Goal: Task Accomplishment & Management: Manage account settings

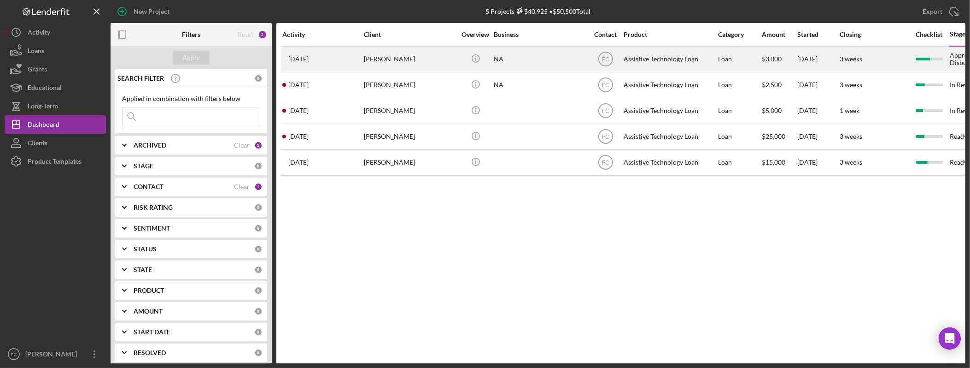
click at [408, 64] on div "Augustin Rojas" at bounding box center [410, 59] width 92 height 24
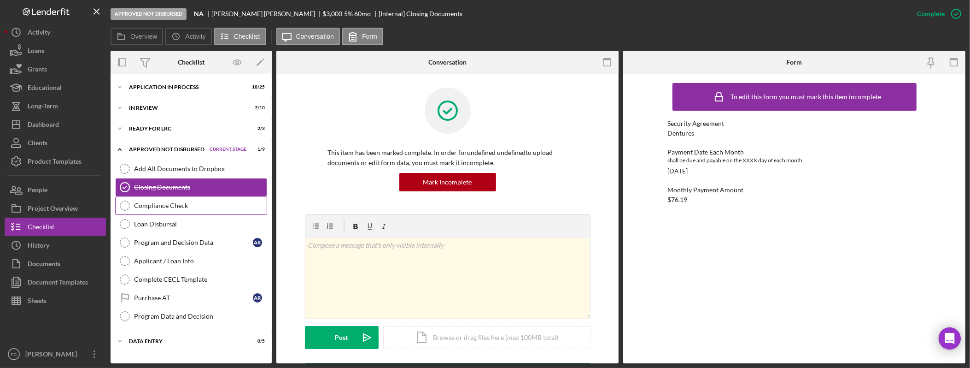
click at [205, 215] on link "Compliance Check Compliance Check" at bounding box center [191, 205] width 152 height 18
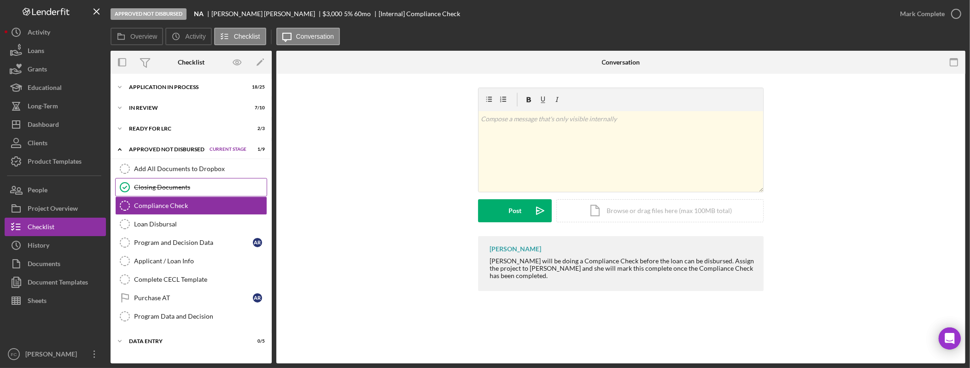
click at [208, 195] on link "Closing Documents Closing Documents" at bounding box center [191, 187] width 152 height 18
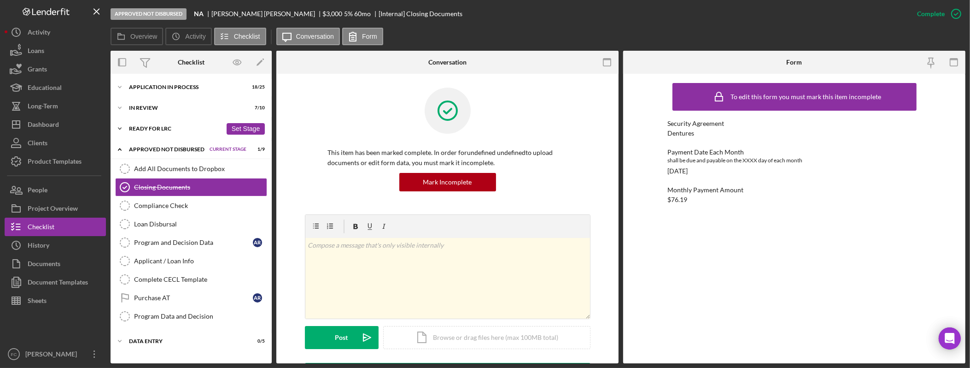
click at [176, 129] on div "Ready for LRC" at bounding box center [175, 129] width 93 height 6
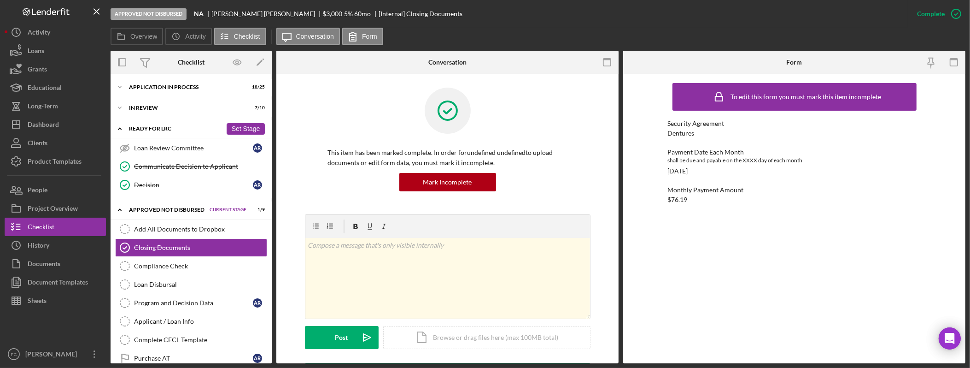
click at [165, 130] on div "Ready for LRC" at bounding box center [175, 129] width 93 height 6
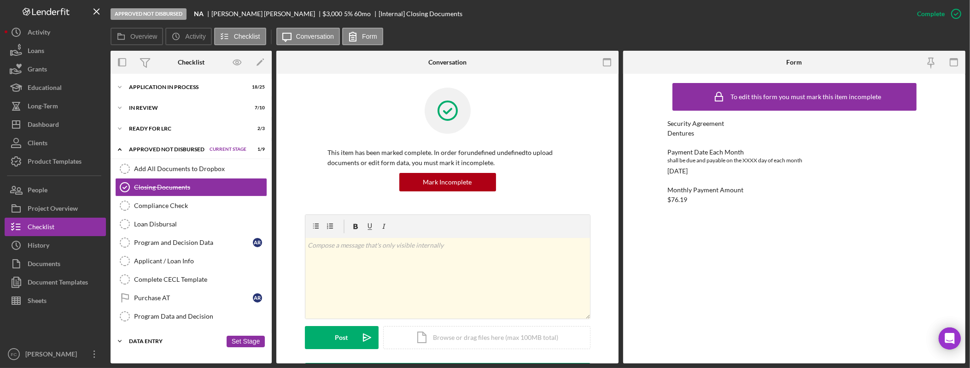
click at [188, 344] on div "Data Entry" at bounding box center [175, 341] width 93 height 6
click at [205, 268] on link "Applicant / Loan Info Applicant / Loan Info" at bounding box center [191, 261] width 152 height 18
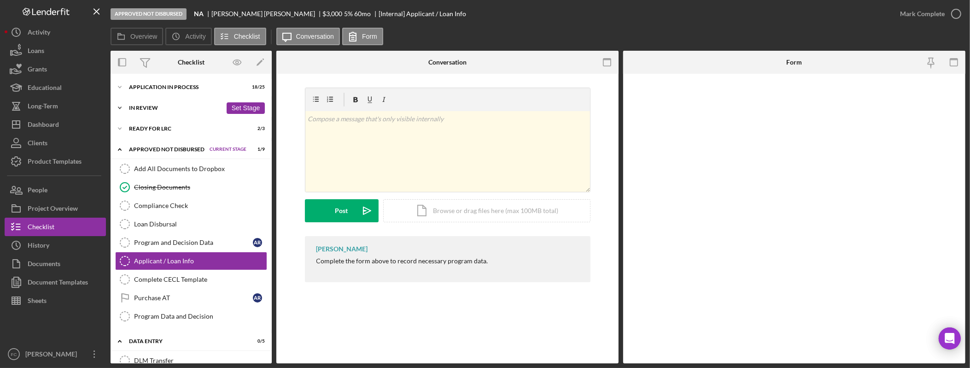
click at [157, 108] on div "In Review" at bounding box center [175, 108] width 93 height 6
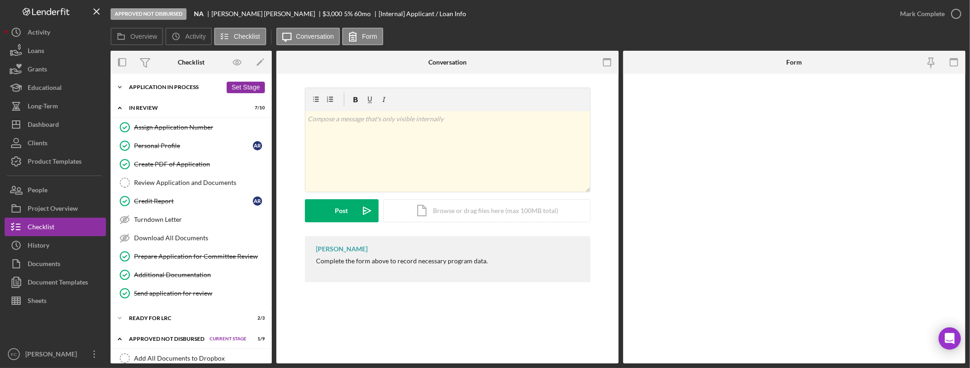
drag, startPoint x: 131, startPoint y: 87, endPoint x: 145, endPoint y: 90, distance: 14.1
click at [131, 87] on div "Application In Process" at bounding box center [175, 87] width 93 height 6
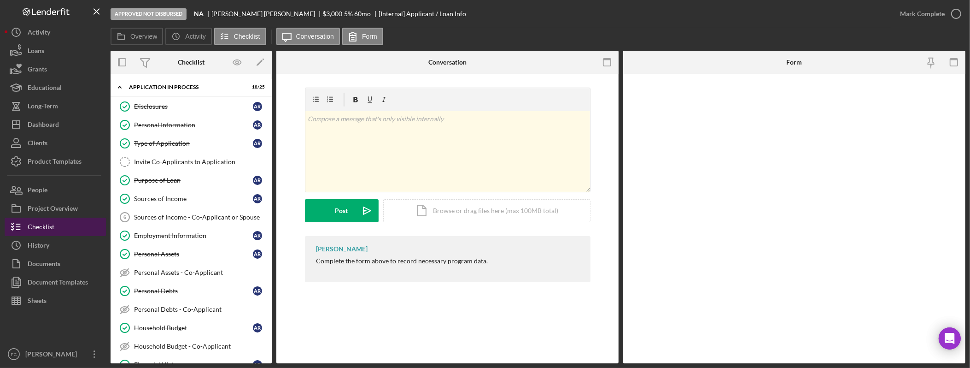
click at [47, 229] on div "Checklist" at bounding box center [41, 227] width 27 height 21
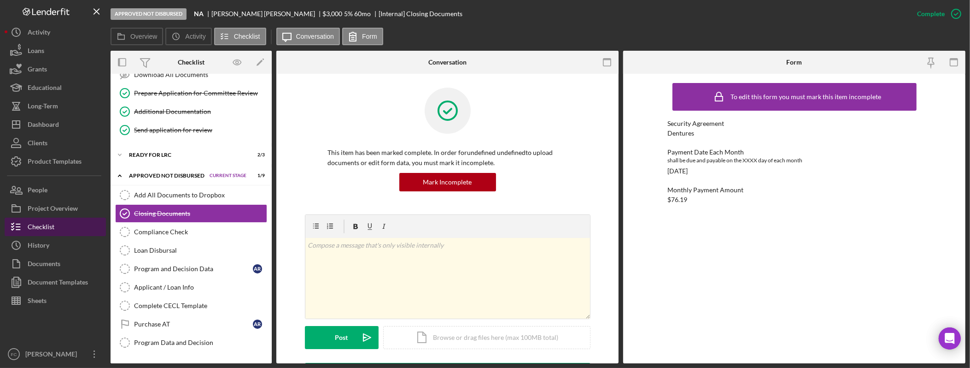
scroll to position [632, 0]
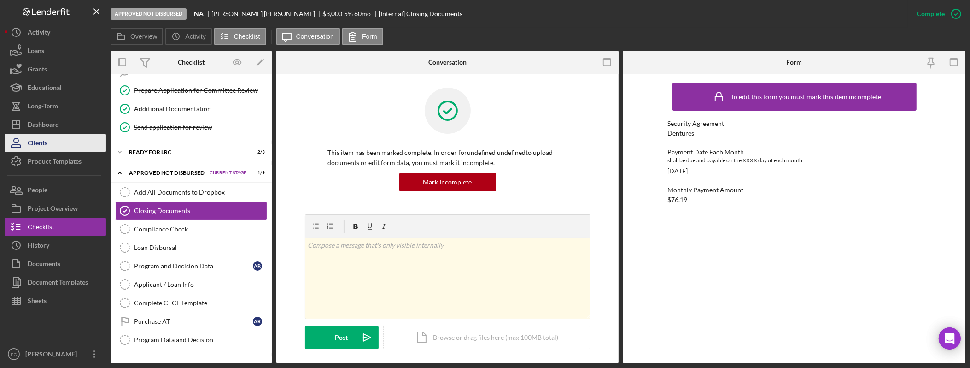
drag, startPoint x: 55, startPoint y: 127, endPoint x: 70, endPoint y: 138, distance: 19.1
click at [55, 126] on div "Dashboard" at bounding box center [43, 125] width 31 height 21
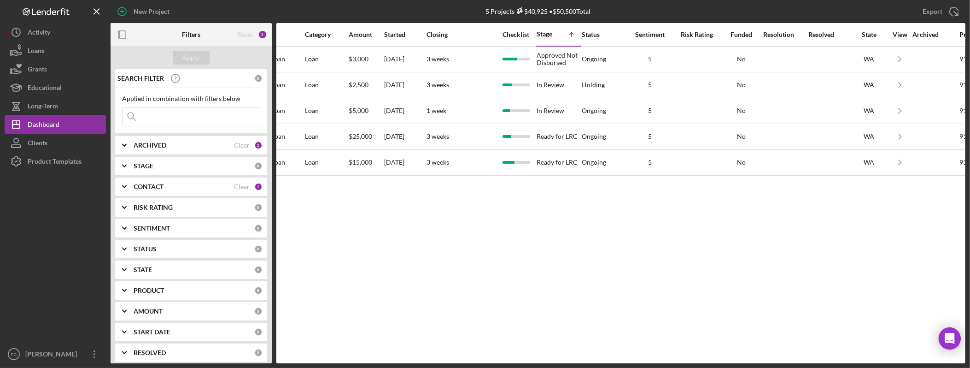
scroll to position [0, 212]
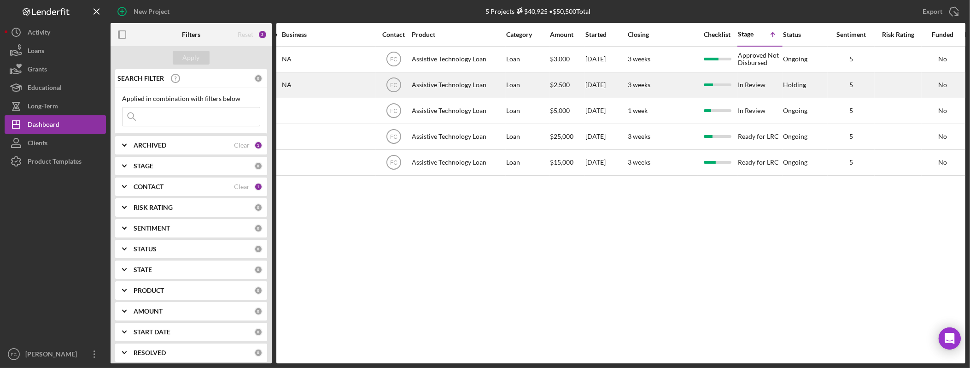
click at [763, 84] on div "In Review" at bounding box center [760, 85] width 44 height 24
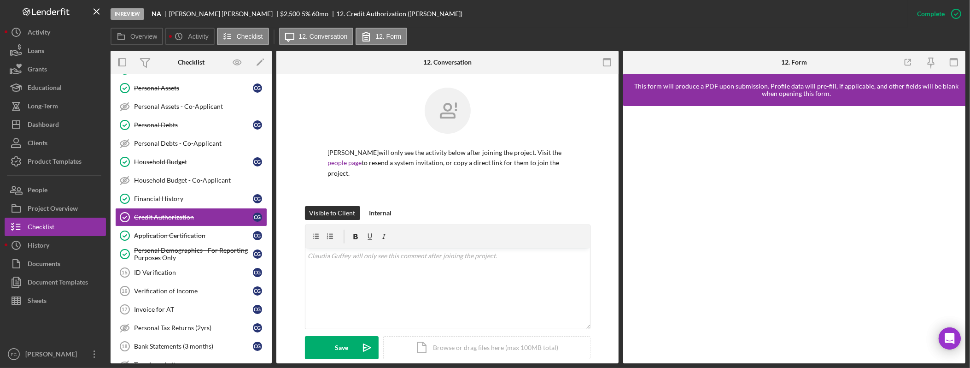
scroll to position [167, 0]
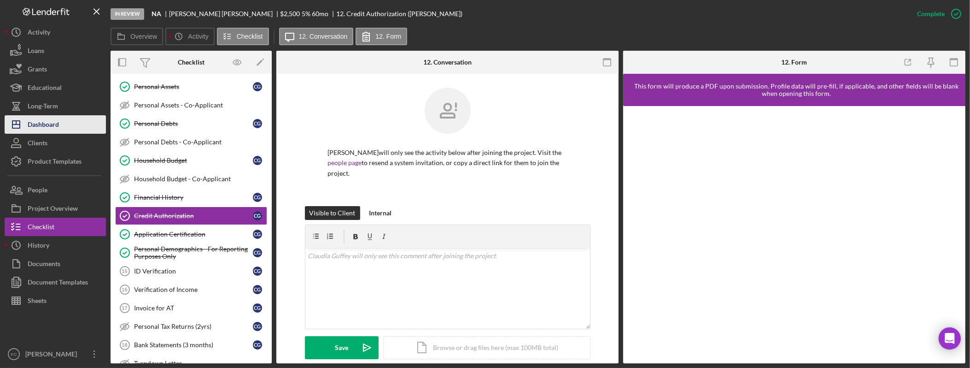
click at [50, 123] on div "Dashboard" at bounding box center [43, 125] width 31 height 21
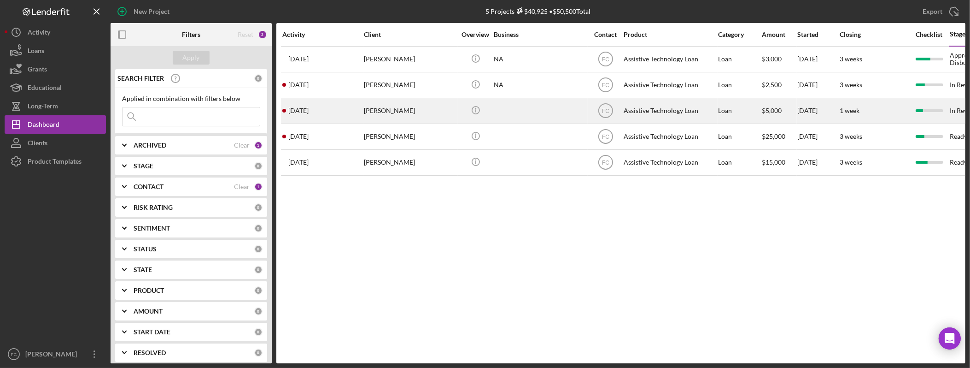
click at [424, 117] on div "Tiffany Thomas" at bounding box center [410, 111] width 92 height 24
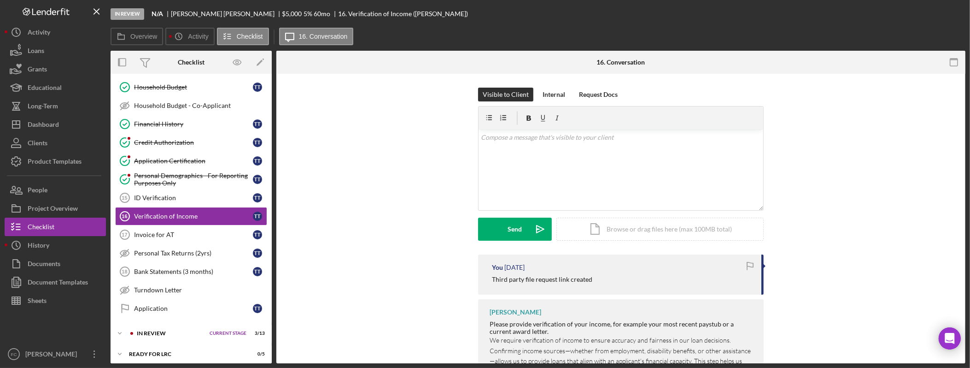
scroll to position [242, 0]
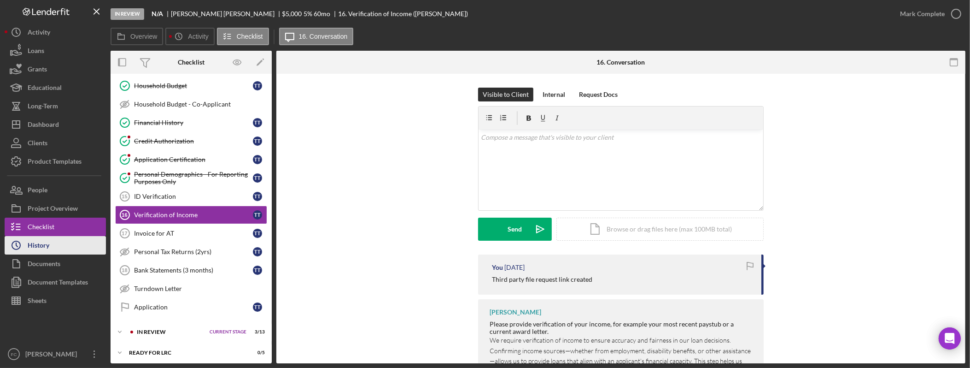
click at [75, 246] on button "Icon/History History" at bounding box center [55, 245] width 101 height 18
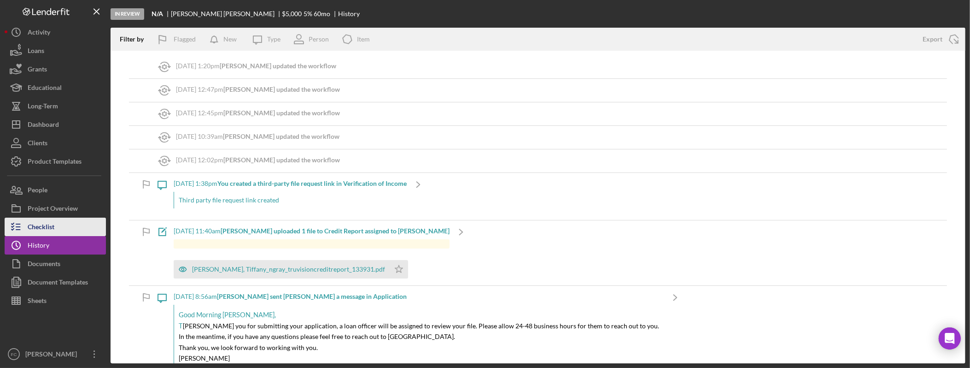
click at [72, 228] on button "Checklist" at bounding box center [55, 226] width 101 height 18
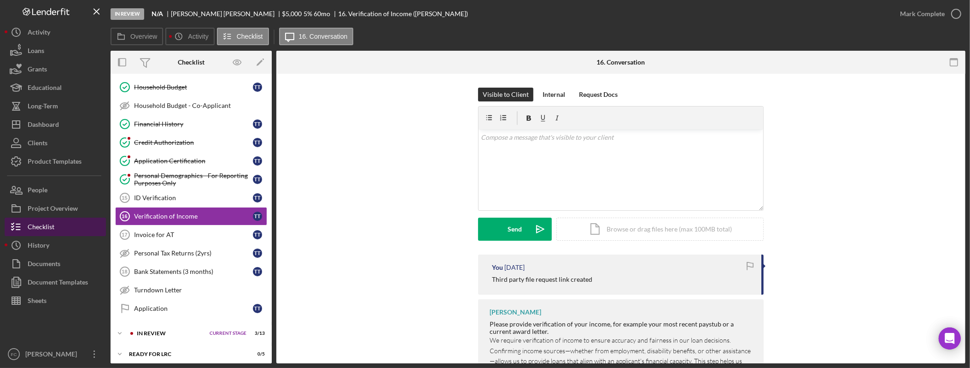
scroll to position [242, 0]
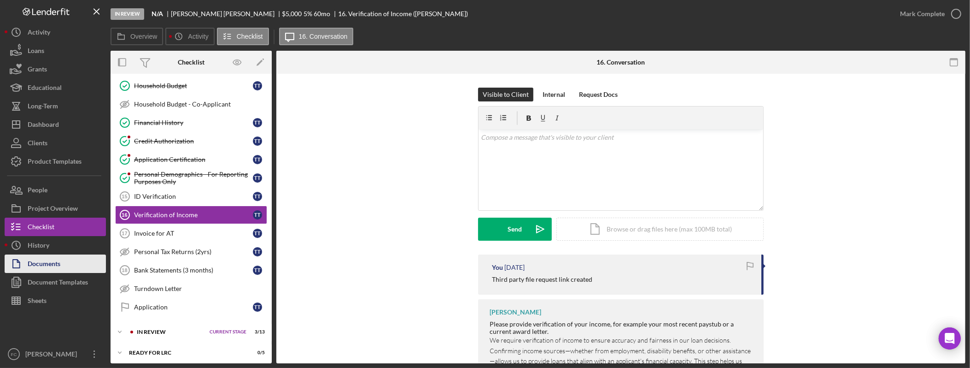
click at [74, 262] on button "Documents" at bounding box center [55, 263] width 101 height 18
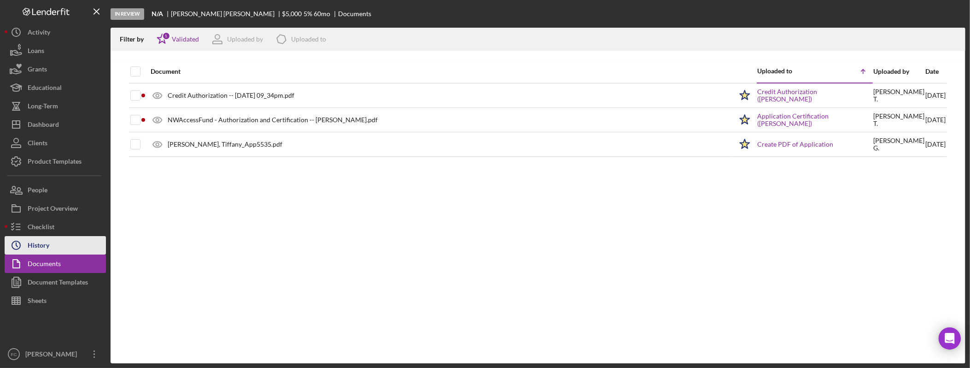
click at [75, 249] on button "Icon/History History" at bounding box center [55, 245] width 101 height 18
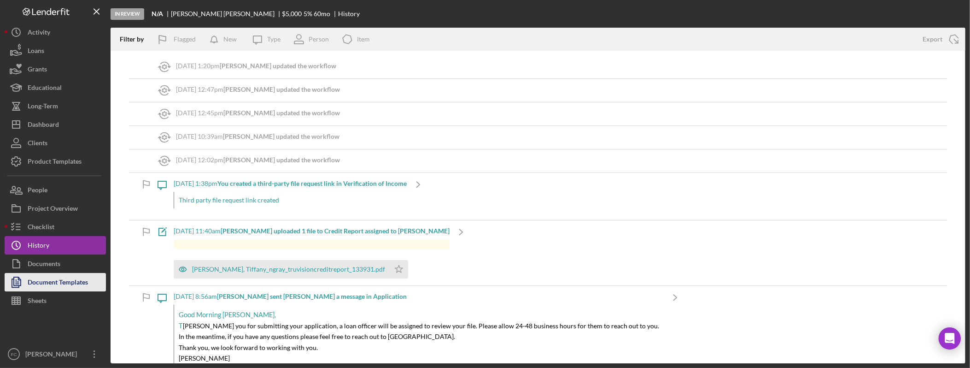
click at [76, 281] on div "Document Templates" at bounding box center [58, 283] width 60 height 21
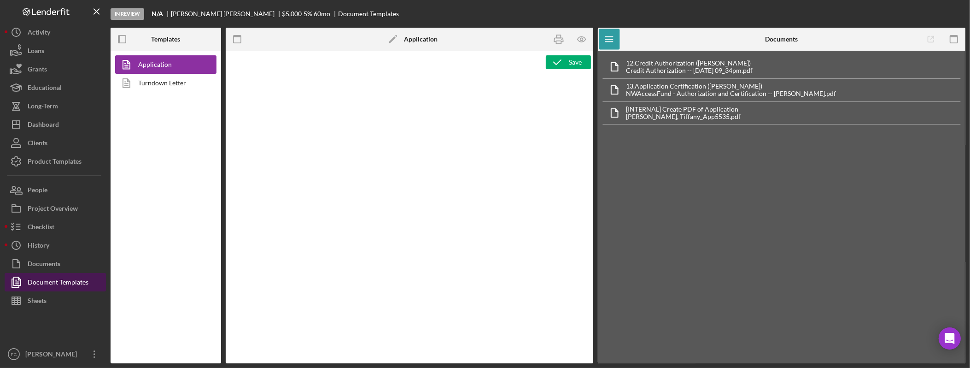
type textarea "<div class="WordSection1"> <p style="margin: 0in; font-size: 12pt; font-family:…"
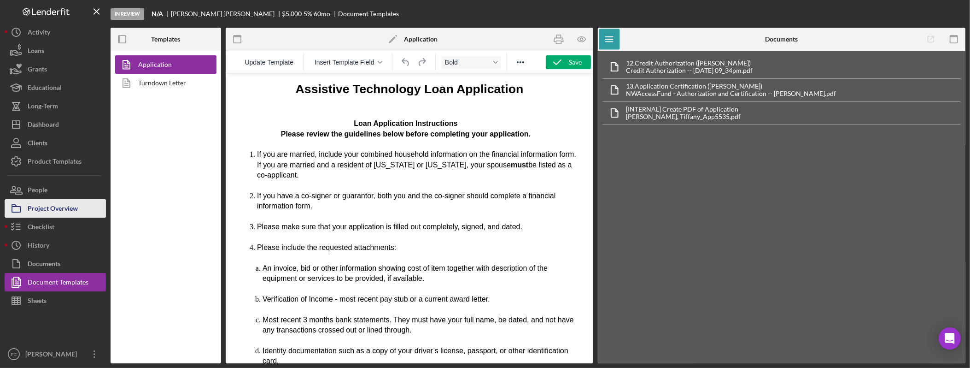
click at [70, 201] on div "Project Overview" at bounding box center [53, 209] width 50 height 21
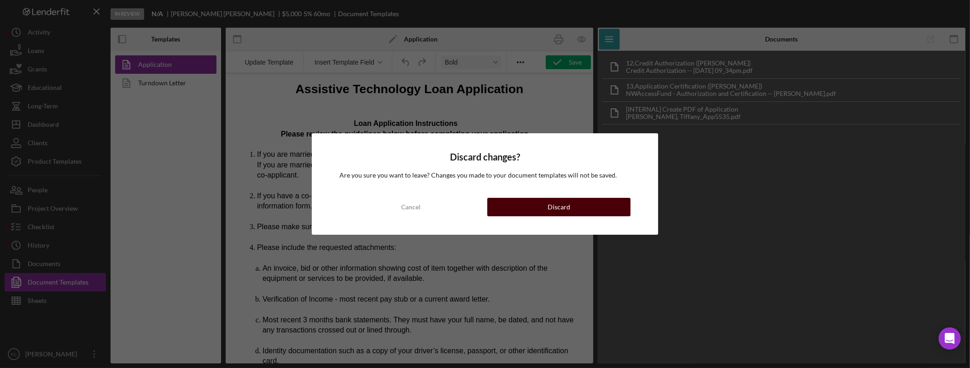
click at [572, 206] on button "Discard" at bounding box center [558, 207] width 143 height 18
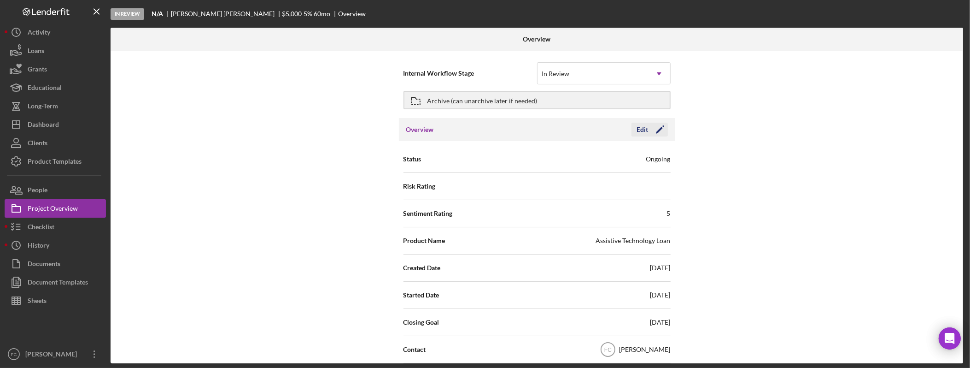
click at [644, 129] on div "Edit" at bounding box center [643, 130] width 12 height 14
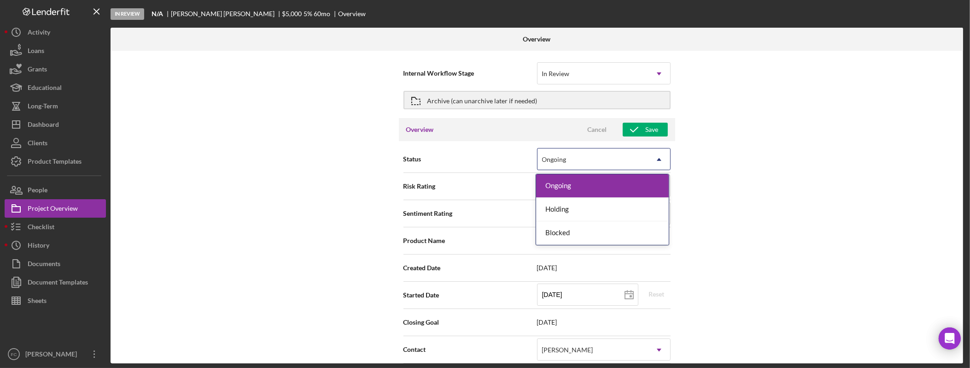
click at [657, 155] on icon "Icon/Dropdown Arrow" at bounding box center [659, 159] width 22 height 22
click at [739, 144] on div "Internal Workflow Stage In Review Icon/Dropdown Arrow Archive (can unarchive la…" at bounding box center [537, 207] width 853 height 312
type textarea "Here's a snapshot of information that has been fully approved, as well as the i…"
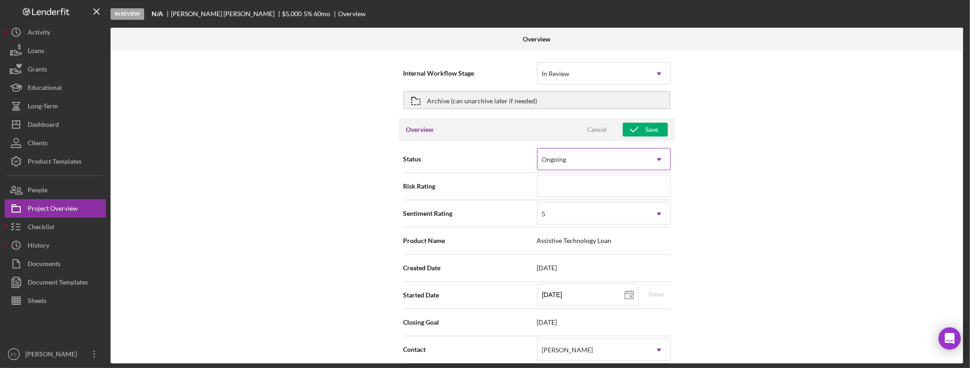
click at [624, 159] on div "Ongoing" at bounding box center [593, 159] width 111 height 21
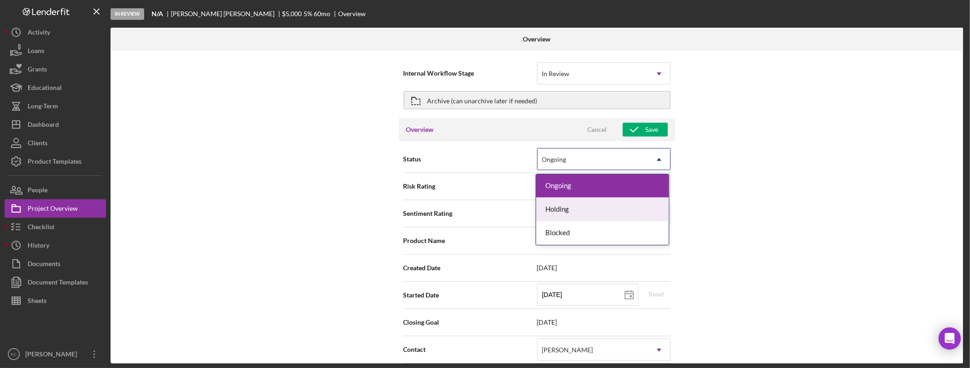
click at [818, 194] on div "Internal Workflow Stage In Review Icon/Dropdown Arrow Archive (can unarchive la…" at bounding box center [537, 207] width 853 height 312
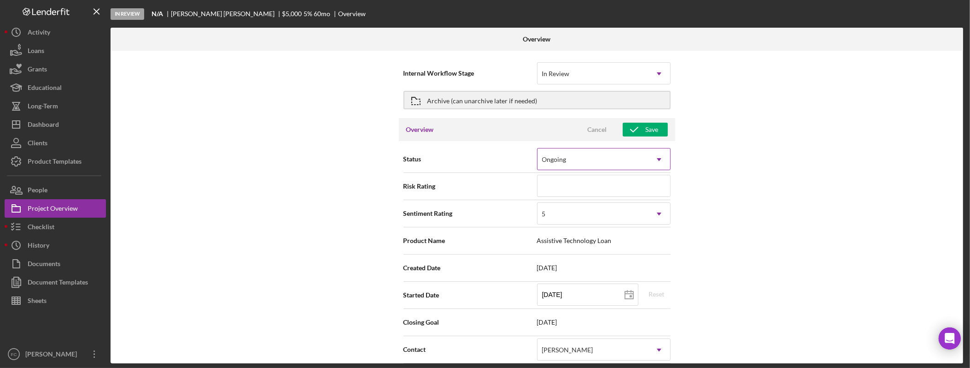
click at [659, 156] on icon "Icon/Dropdown Arrow" at bounding box center [659, 159] width 22 height 22
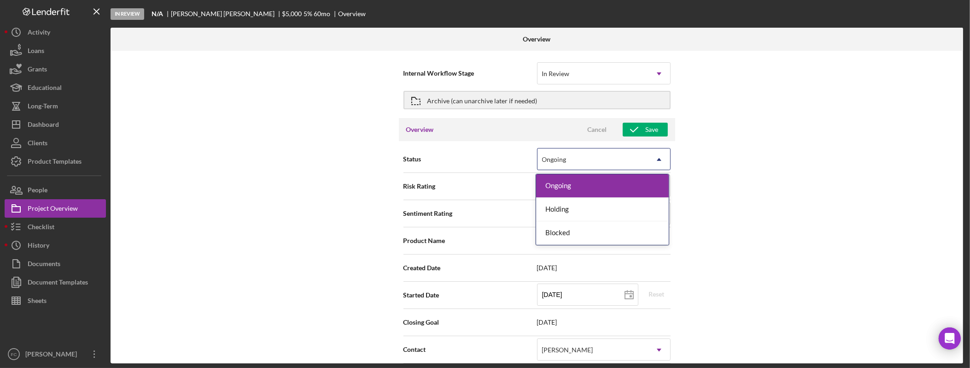
click at [787, 180] on div "Internal Workflow Stage In Review Icon/Dropdown Arrow Archive (can unarchive la…" at bounding box center [537, 207] width 853 height 312
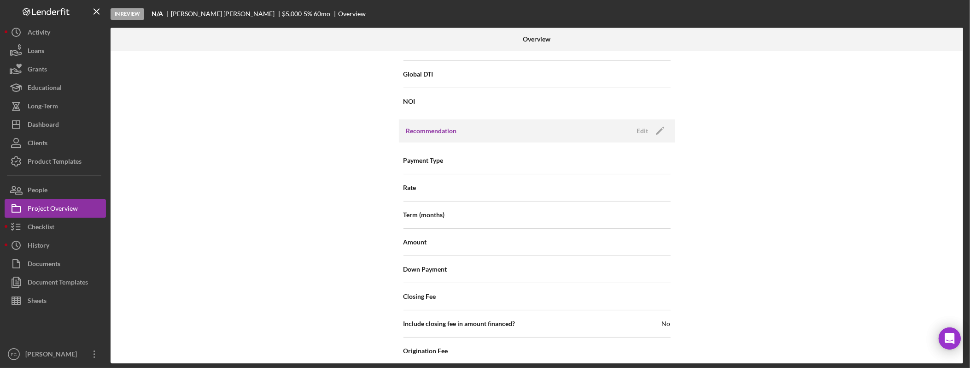
scroll to position [1088, 0]
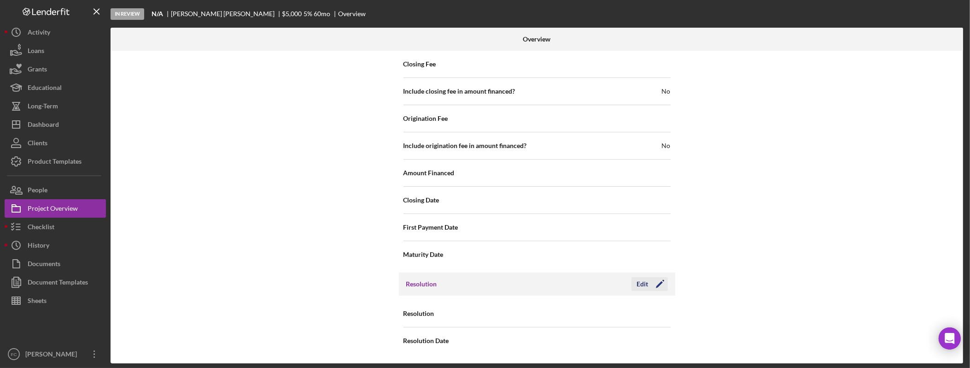
click at [639, 283] on div "Edit" at bounding box center [643, 284] width 12 height 14
click at [645, 323] on div "Select..." at bounding box center [593, 313] width 111 height 21
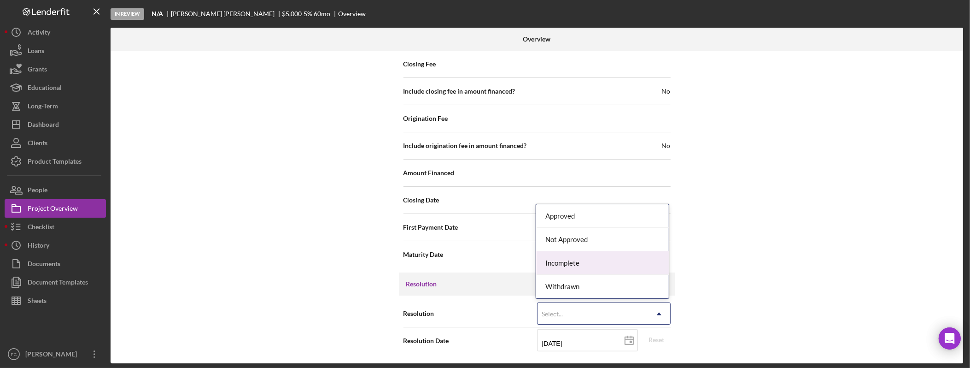
click at [792, 228] on div "Internal Workflow Stage In Review Icon/Dropdown Arrow Archive (can unarchive la…" at bounding box center [537, 207] width 853 height 312
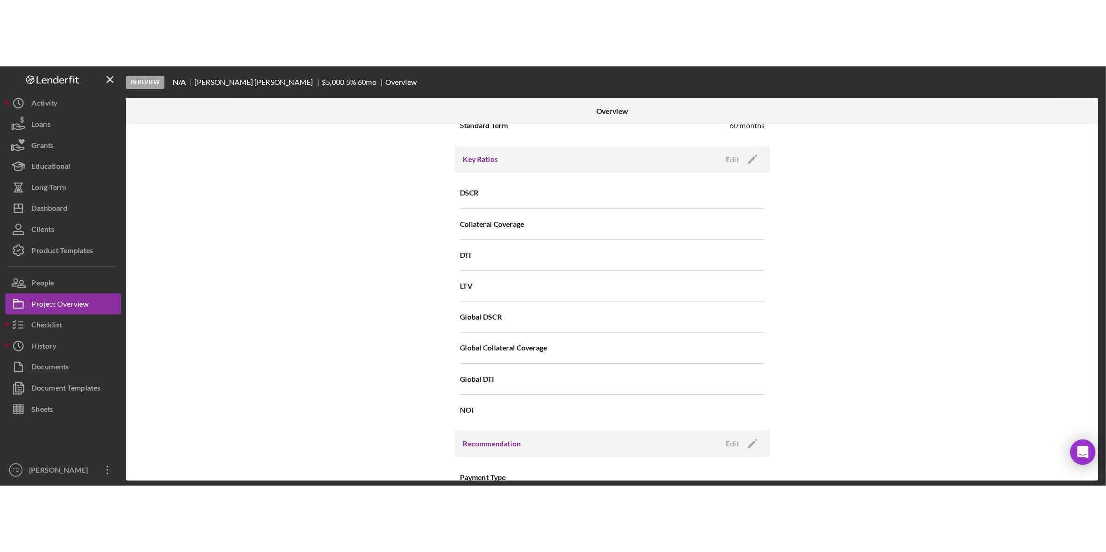
scroll to position [0, 0]
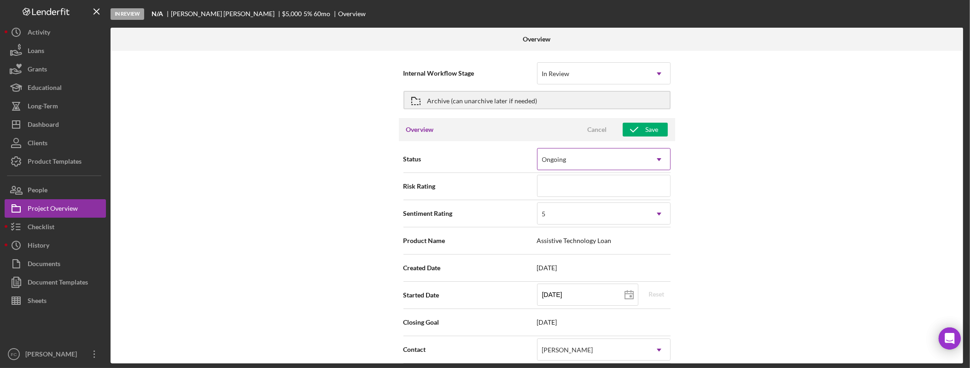
click at [660, 160] on icon "Icon/Dropdown Arrow" at bounding box center [659, 159] width 22 height 22
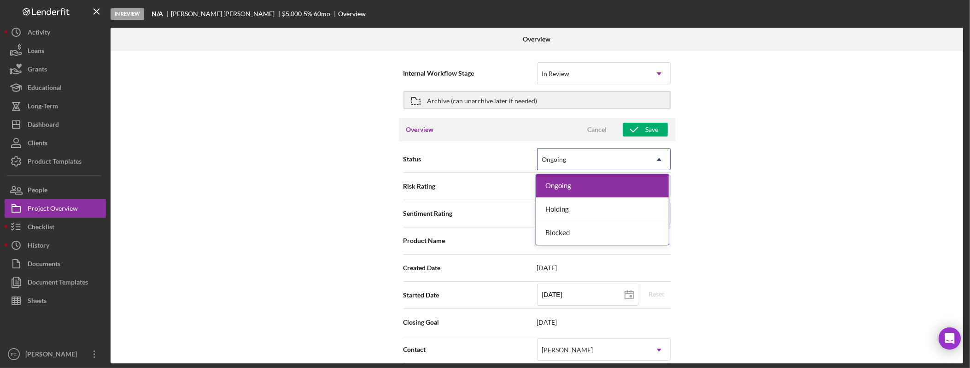
click at [744, 156] on div "Internal Workflow Stage In Review Icon/Dropdown Arrow Archive (can unarchive la…" at bounding box center [537, 207] width 853 height 312
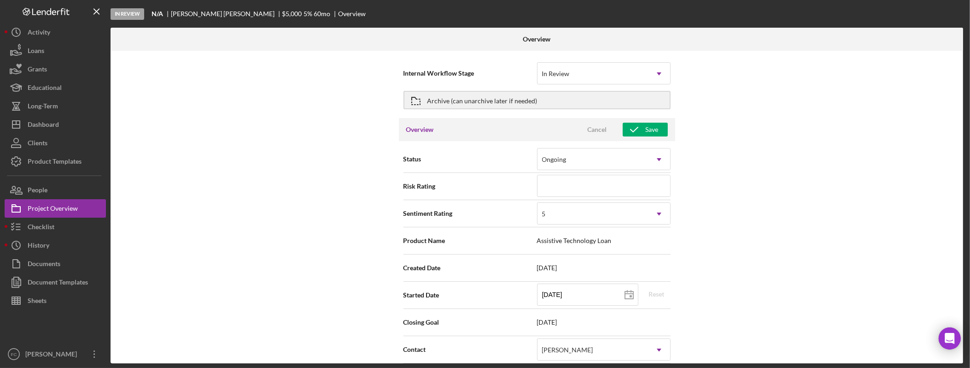
click at [814, 172] on div "Internal Workflow Stage In Review Icon/Dropdown Arrow Archive (can unarchive la…" at bounding box center [537, 207] width 853 height 312
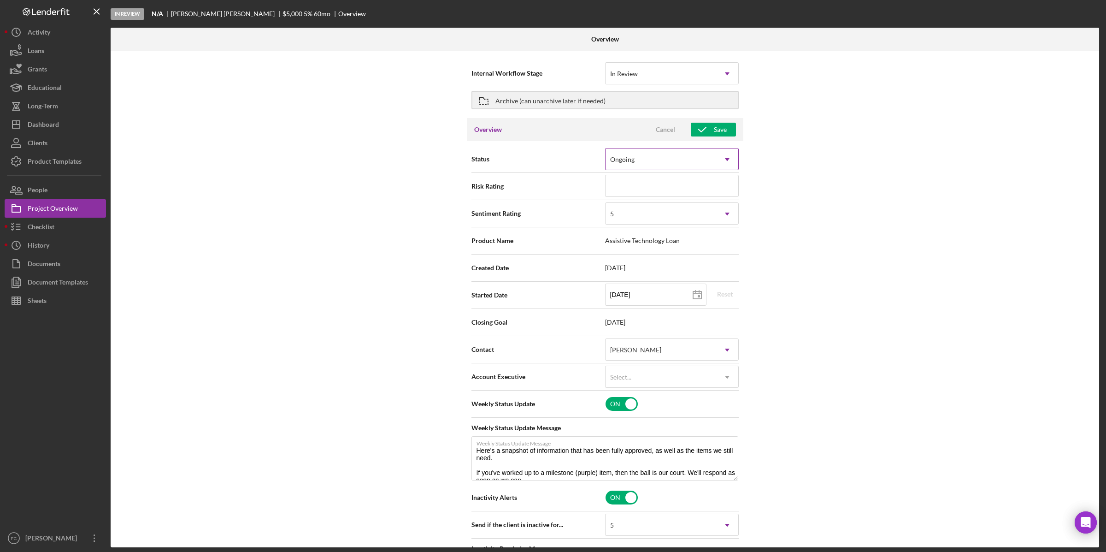
click at [711, 162] on div "Ongoing" at bounding box center [660, 159] width 111 height 21
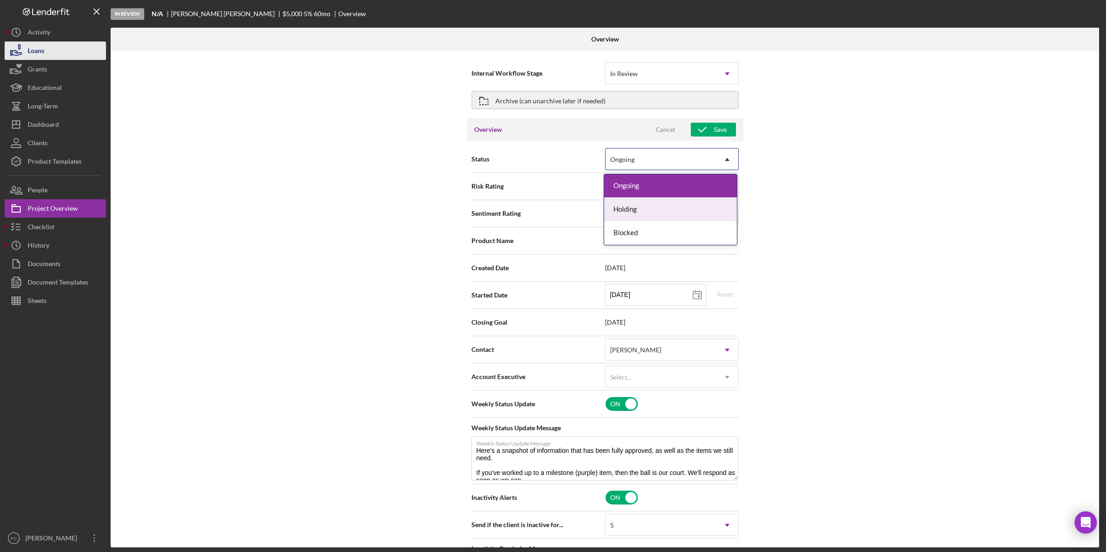
click at [85, 52] on button "Loans" at bounding box center [55, 50] width 101 height 18
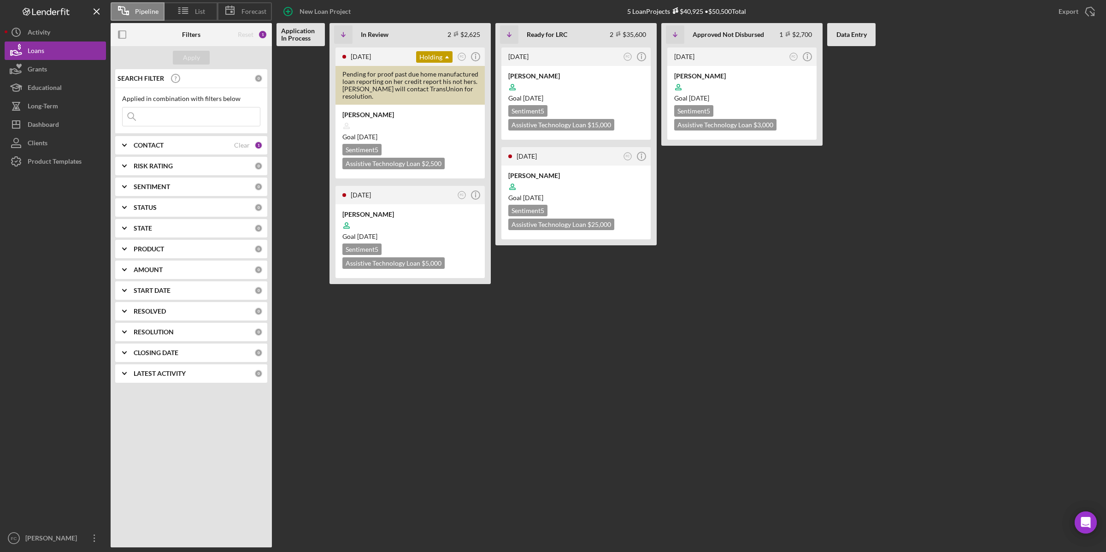
click at [188, 141] on div "CONTACT" at bounding box center [184, 144] width 100 height 7
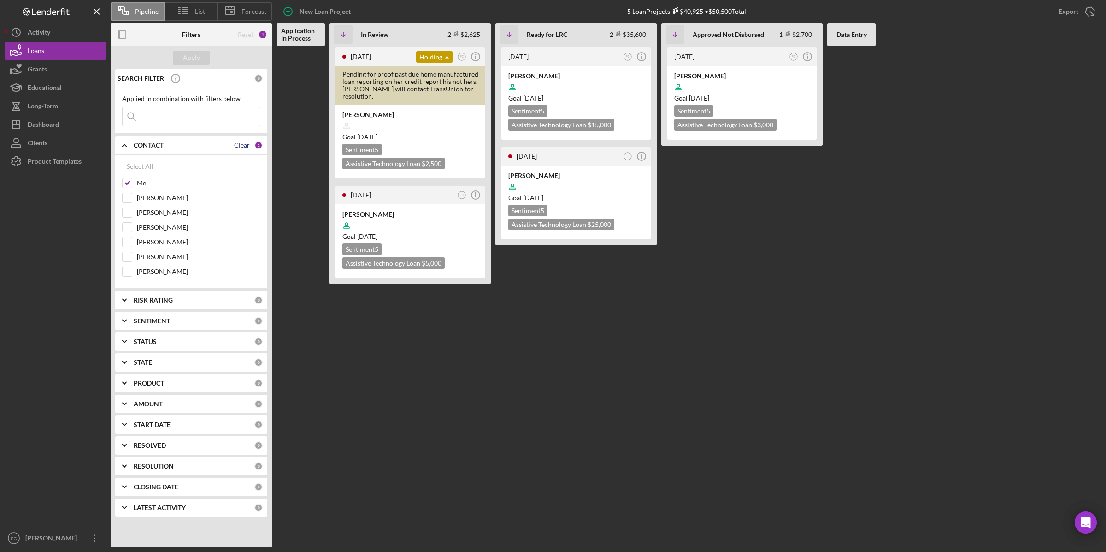
click at [247, 144] on div "Clear" at bounding box center [242, 144] width 16 height 7
click at [186, 59] on div "Apply" at bounding box center [191, 58] width 17 height 14
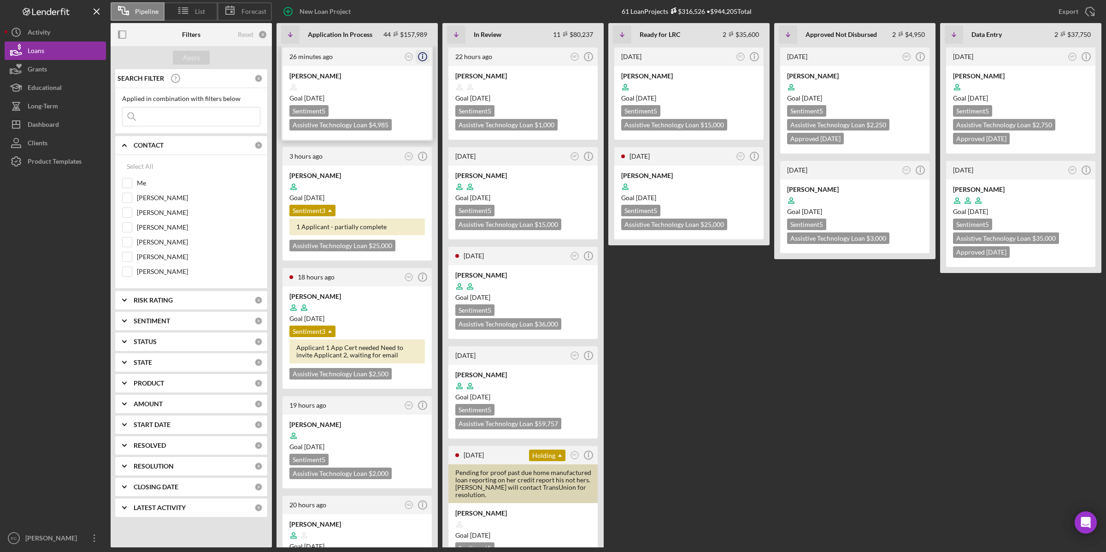
click at [423, 57] on line "button" at bounding box center [423, 57] width 0 height 3
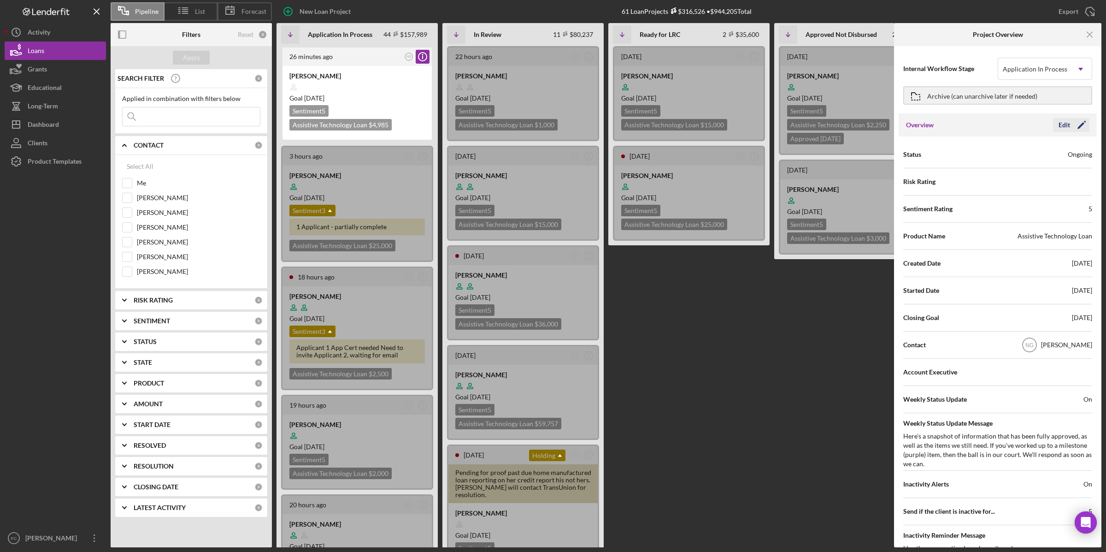
click at [970, 124] on div "Edit" at bounding box center [1064, 125] width 12 height 14
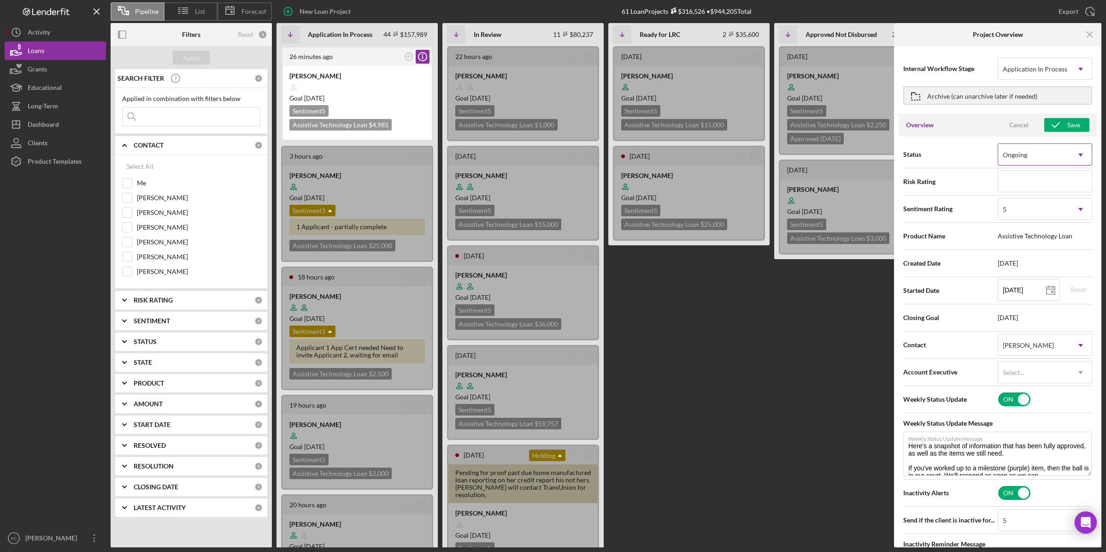
click at [970, 145] on div "Ongoing" at bounding box center [1033, 154] width 71 height 21
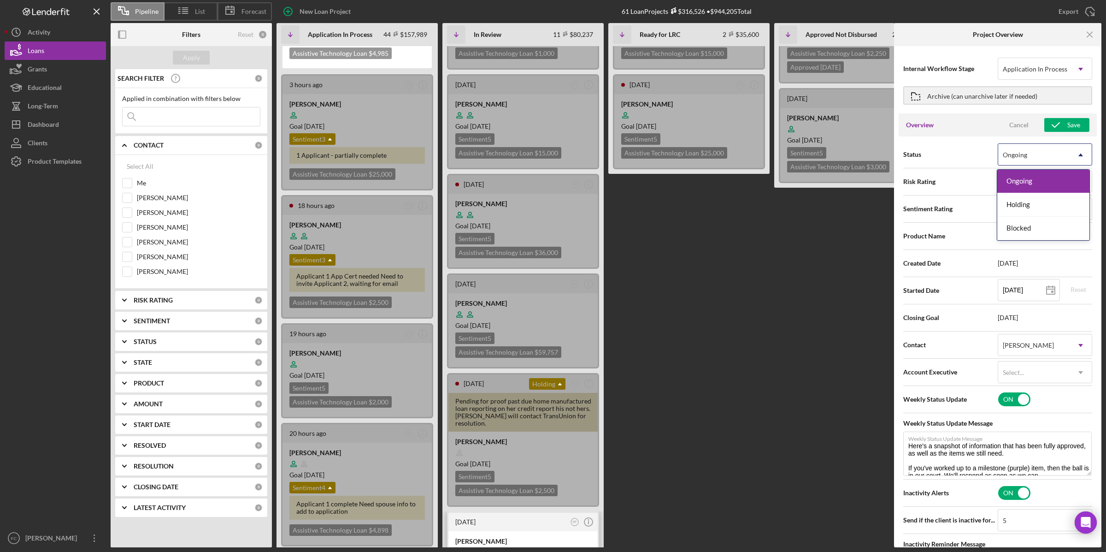
scroll to position [142, 0]
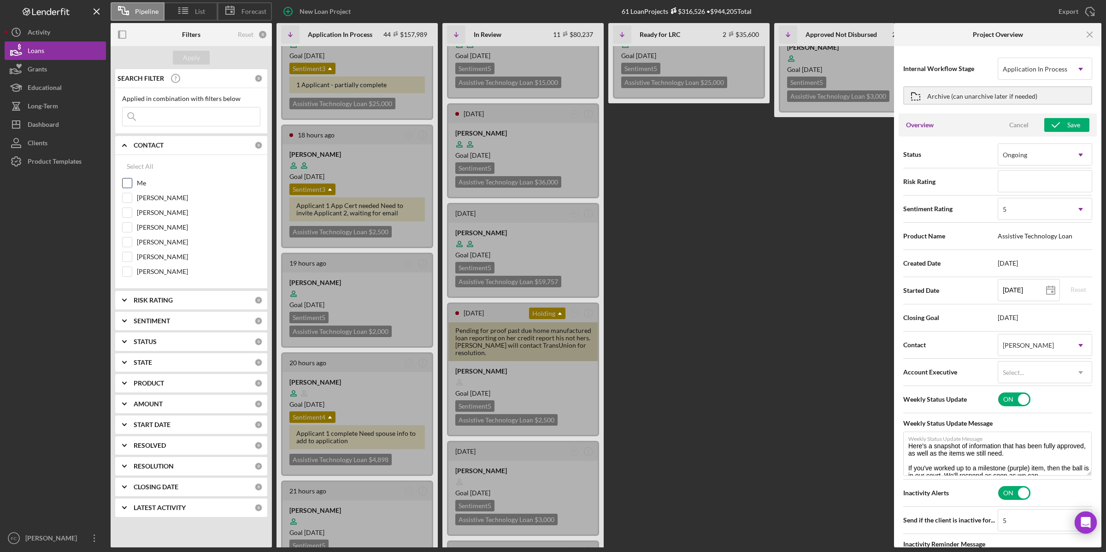
click at [128, 182] on input "Me" at bounding box center [127, 182] width 9 height 9
checkbox input "true"
click at [197, 60] on div "Apply" at bounding box center [191, 58] width 17 height 14
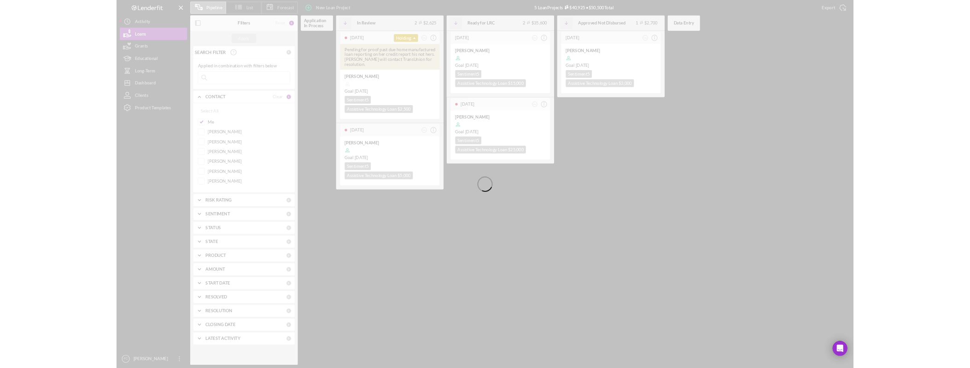
scroll to position [0, 0]
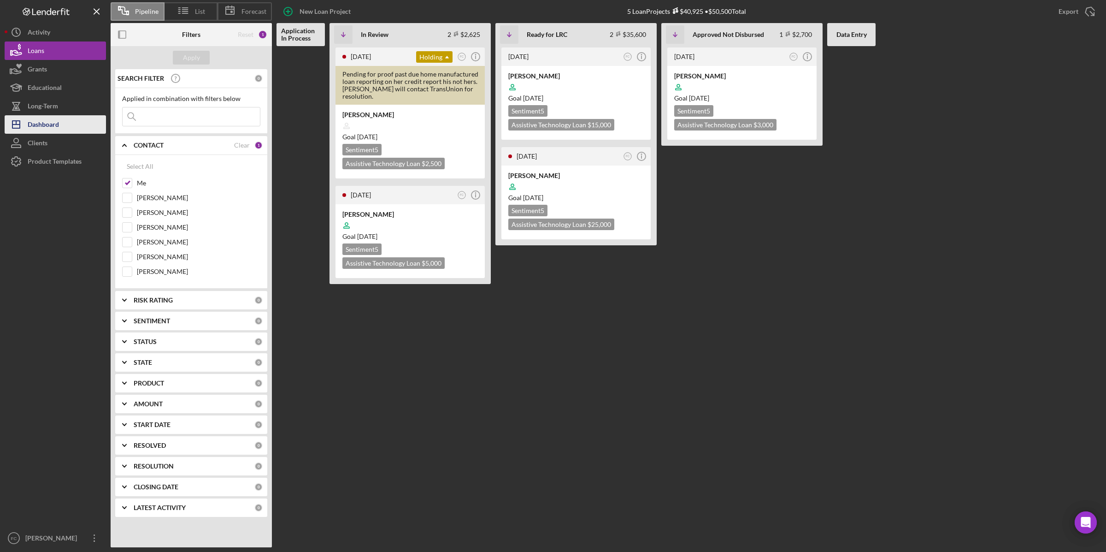
click at [62, 120] on button "Icon/Dashboard Dashboard" at bounding box center [55, 124] width 101 height 18
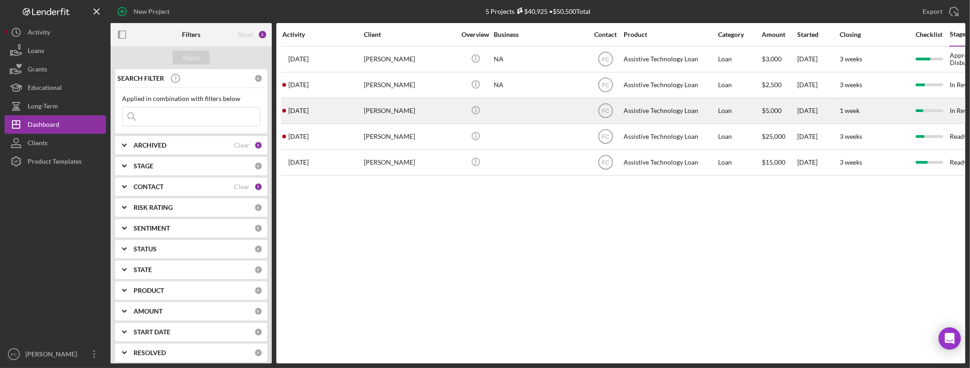
click at [382, 108] on div "Tiffany Thomas" at bounding box center [410, 111] width 92 height 24
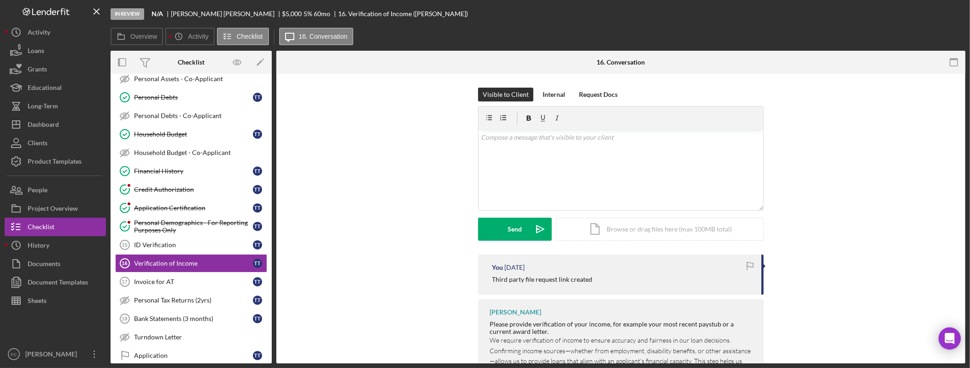
scroll to position [242, 0]
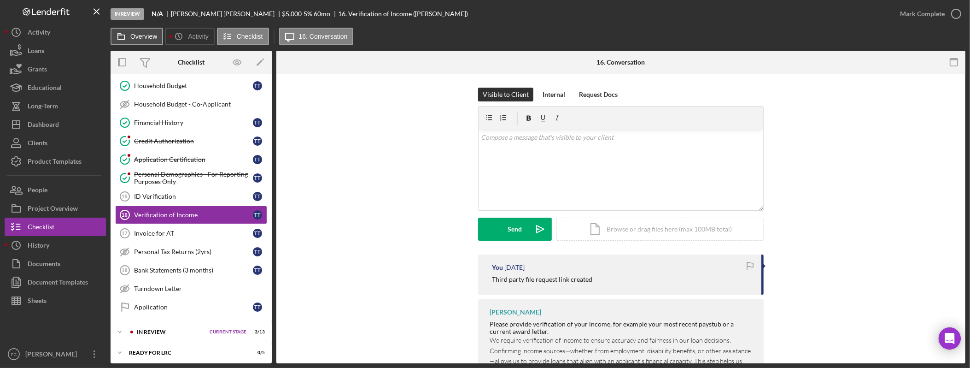
click at [139, 36] on label "Overview" at bounding box center [143, 36] width 27 height 7
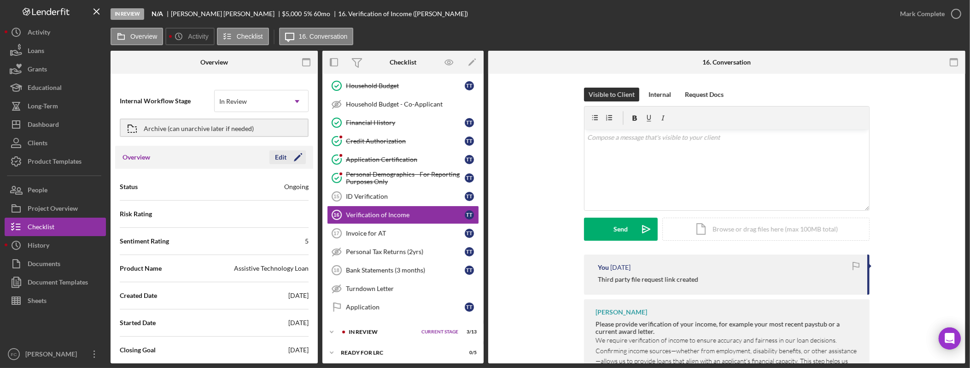
click at [278, 155] on div "Edit" at bounding box center [281, 157] width 12 height 14
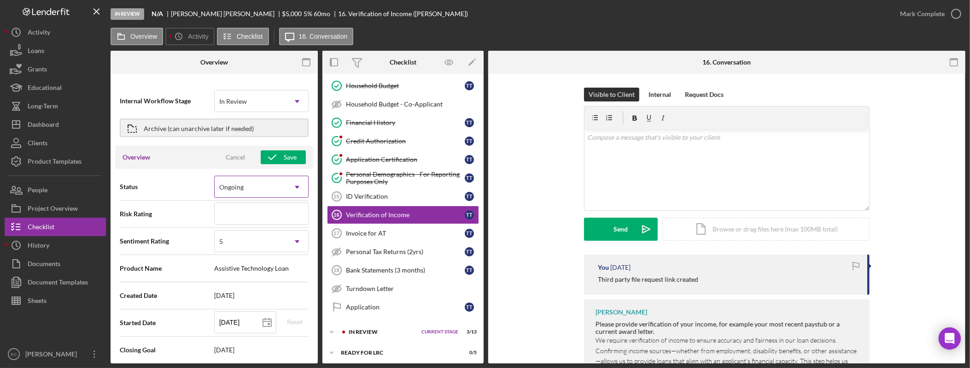
click at [265, 188] on div "Ongoing" at bounding box center [250, 186] width 71 height 21
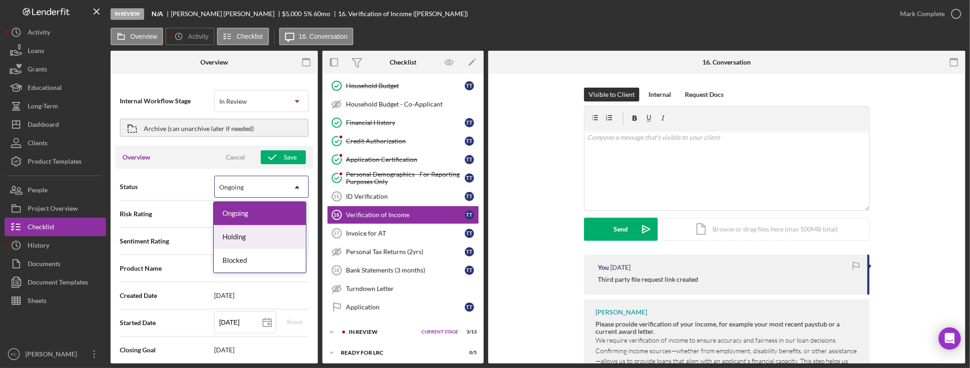
click at [258, 241] on div "Holding" at bounding box center [260, 236] width 93 height 23
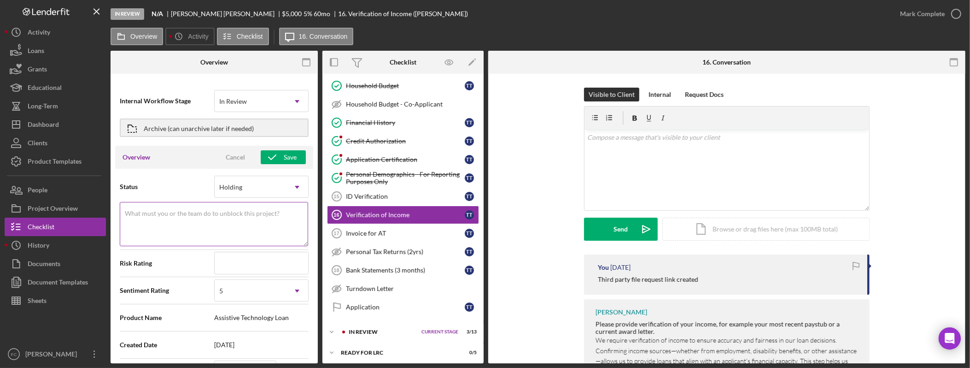
click at [233, 227] on textarea "What must you or the team do to unblock this project?" at bounding box center [214, 224] width 188 height 44
type textarea "Here's a snapshot of information that has been fully approved, as well as the i…"
type textarea "N"
type textarea "Here's a snapshot of information that has been fully approved, as well as the i…"
type textarea "No"
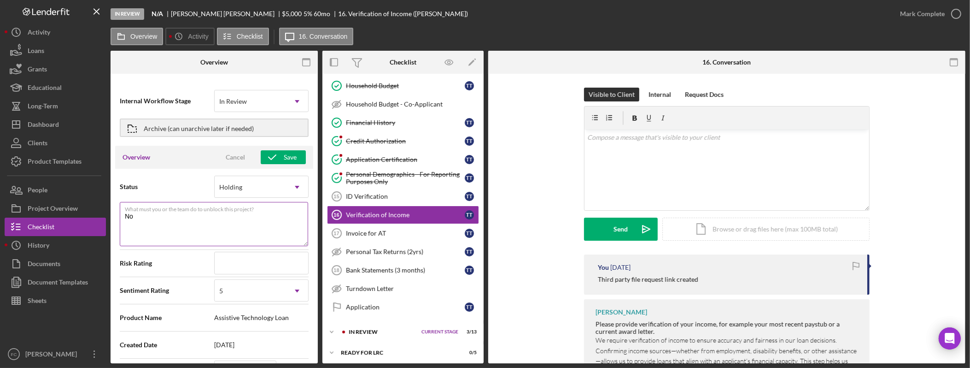
type textarea "Here's a snapshot of information that has been fully approved, as well as the i…"
type textarea "No"
type textarea "Here's a snapshot of information that has been fully approved, as well as the i…"
type textarea "No re"
type textarea "Here's a snapshot of information that has been fully approved, as well as the i…"
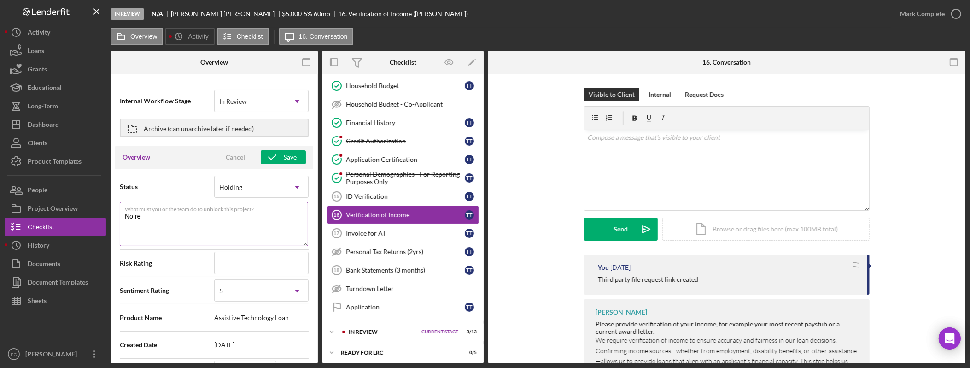
type textarea "No res"
type textarea "Here's a snapshot of information that has been fully approved, as well as the i…"
type textarea "No resp"
type textarea "Here's a snapshot of information that has been fully approved, as well as the i…"
type textarea "No respo"
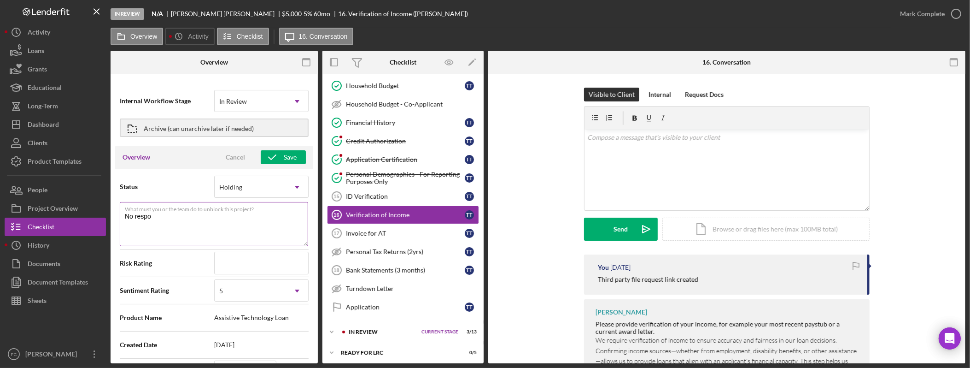
type textarea "Here's a snapshot of information that has been fully approved, as well as the i…"
type textarea "No respons"
type textarea "Here's a snapshot of information that has been fully approved, as well as the i…"
type textarea "No response"
type textarea "Here's a snapshot of information that has been fully approved, as well as the i…"
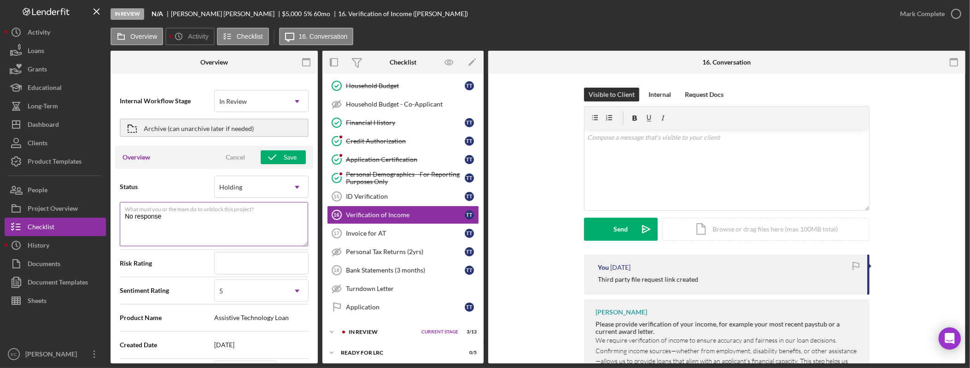
type textarea "No response"
type textarea "Here's a snapshot of information that has been fully approved, as well as the i…"
type textarea "No response f"
type textarea "Here's a snapshot of information that has been fully approved, as well as the i…"
type textarea "No response fr"
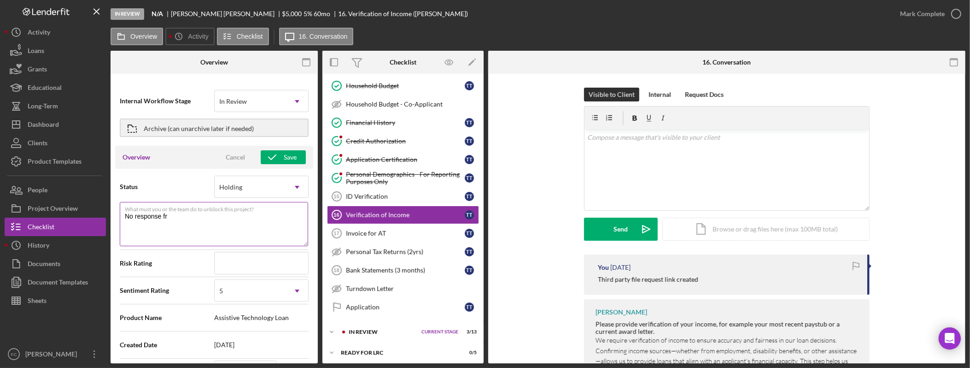
type textarea "Here's a snapshot of information that has been fully approved, as well as the i…"
type textarea "No response fro"
type textarea "Here's a snapshot of information that has been fully approved, as well as the i…"
type textarea "No response from"
type textarea "Here's a snapshot of information that has been fully approved, as well as the i…"
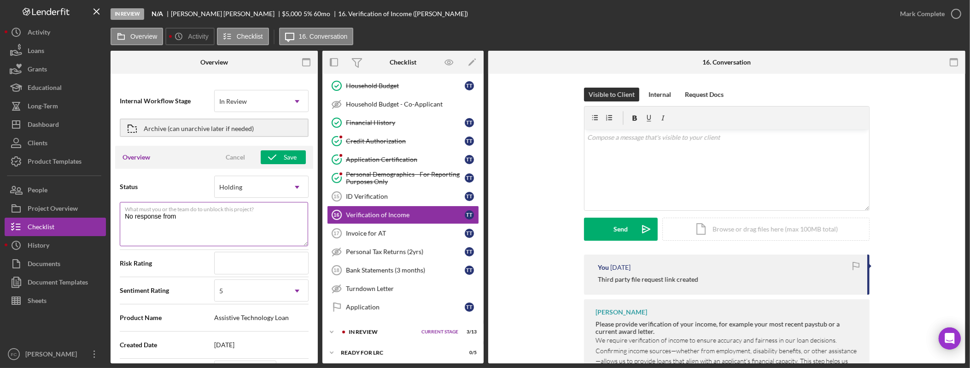
type textarea "No response from"
type textarea "Here's a snapshot of information that has been fully approved, as well as the i…"
type textarea "No response from a"
type textarea "Here's a snapshot of information that has been fully approved, as well as the i…"
type textarea "No response from ap"
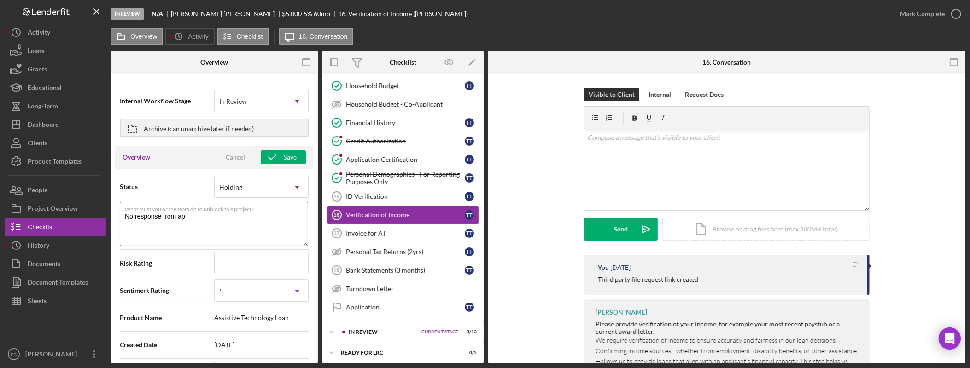
type textarea "Here's a snapshot of information that has been fully approved, as well as the i…"
type textarea "No response from appl"
type textarea "Here's a snapshot of information that has been fully approved, as well as the i…"
type textarea "No response from applic"
type textarea "Here's a snapshot of information that has been fully approved, as well as the i…"
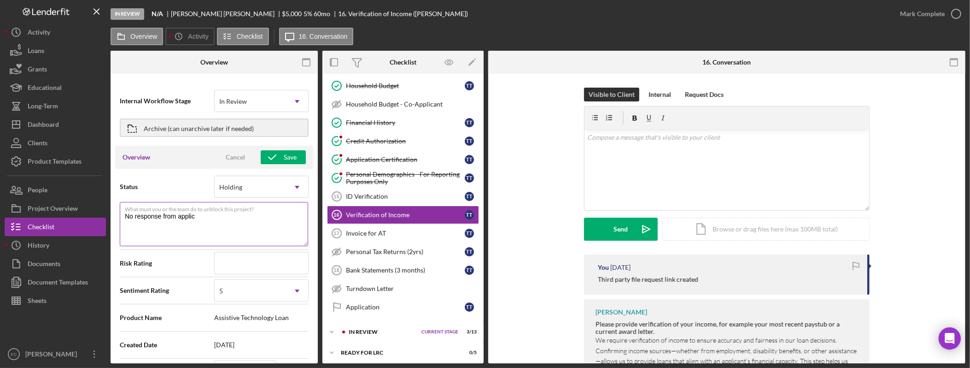
type textarea "No response from applica"
type textarea "Here's a snapshot of information that has been fully approved, as well as the i…"
type textarea "No response from applican"
type textarea "Here's a snapshot of information that has been fully approved, as well as the i…"
type textarea "No response from applicant"
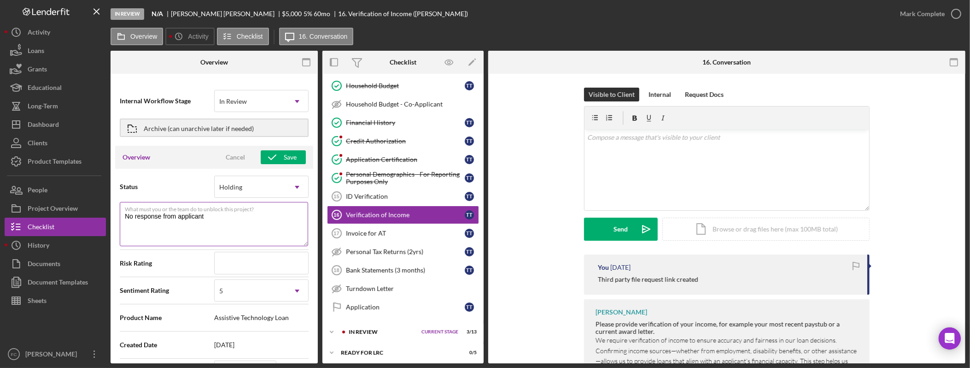
type textarea "Here's a snapshot of information that has been fully approved, as well as the i…"
type textarea "No response from applicant"
type textarea "Here's a snapshot of information that has been fully approved, as well as the i…"
type textarea "No response from applicant t"
type textarea "Here's a snapshot of information that has been fully approved, as well as the i…"
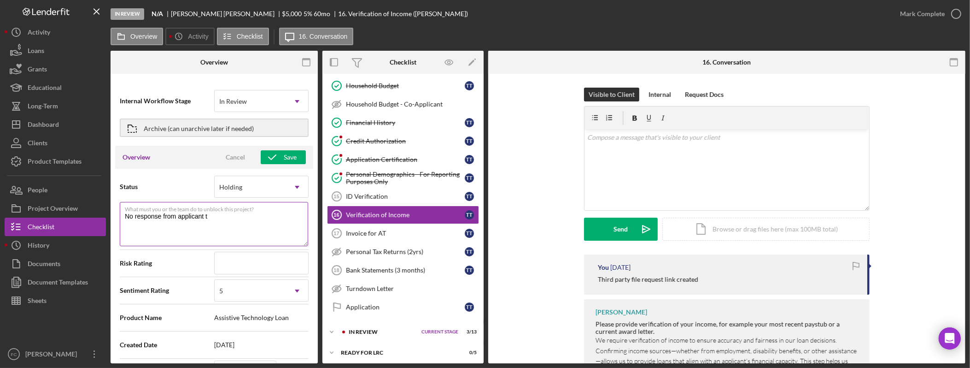
type textarea "No response from applicant to"
type textarea "Here's a snapshot of information that has been fully approved, as well as the i…"
type textarea "No response from applicant to"
type textarea "Here's a snapshot of information that has been fully approved, as well as the i…"
type textarea "No response from applicant to c"
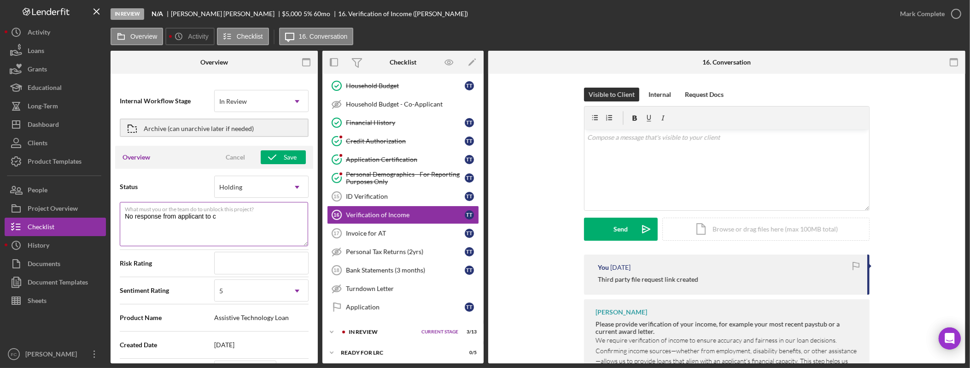
type textarea "Here's a snapshot of information that has been fully approved, as well as the i…"
type textarea "No response from applicant to co"
type textarea "Here's a snapshot of information that has been fully approved, as well as the i…"
type textarea "No response from applicant to con"
type textarea "Here's a snapshot of information that has been fully approved, as well as the i…"
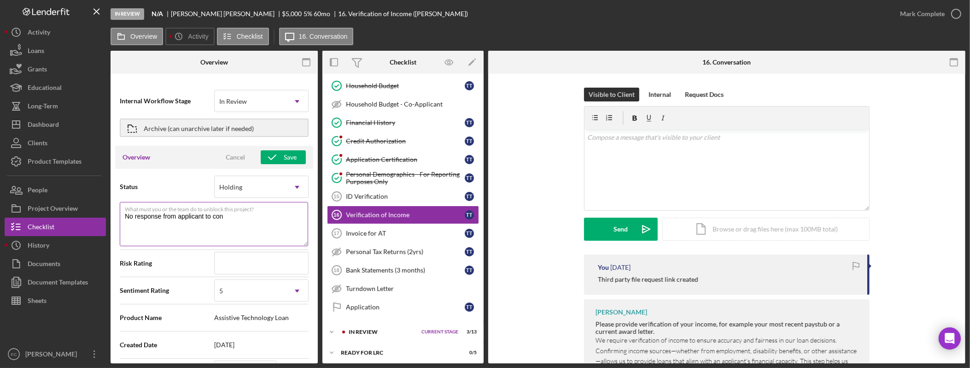
type textarea "No response from applicant to cont"
type textarea "Here's a snapshot of information that has been fully approved, as well as the i…"
type textarea "No response from applicant to conti"
type textarea "Here's a snapshot of information that has been fully approved, as well as the i…"
type textarea "No response from applicant to contin"
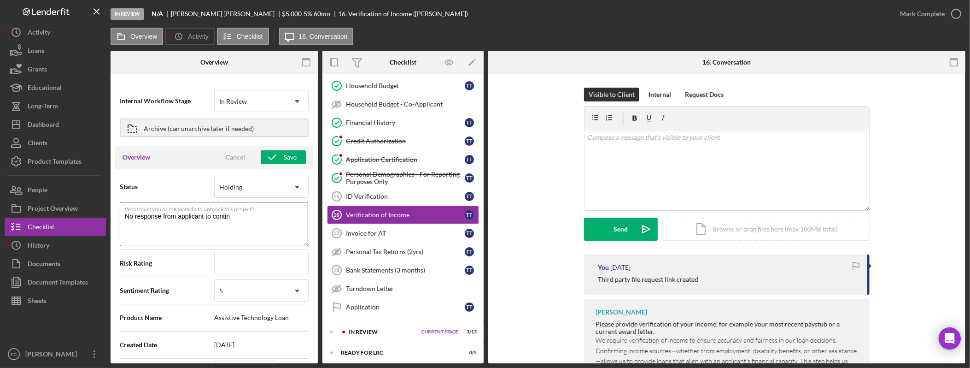
type textarea "Here's a snapshot of information that has been fully approved, as well as the i…"
type textarea "No response from applicant to continu"
type textarea "Here's a snapshot of information that has been fully approved, as well as the i…"
type textarea "No response from applicant to continue"
type textarea "Here's a snapshot of information that has been fully approved, as well as the i…"
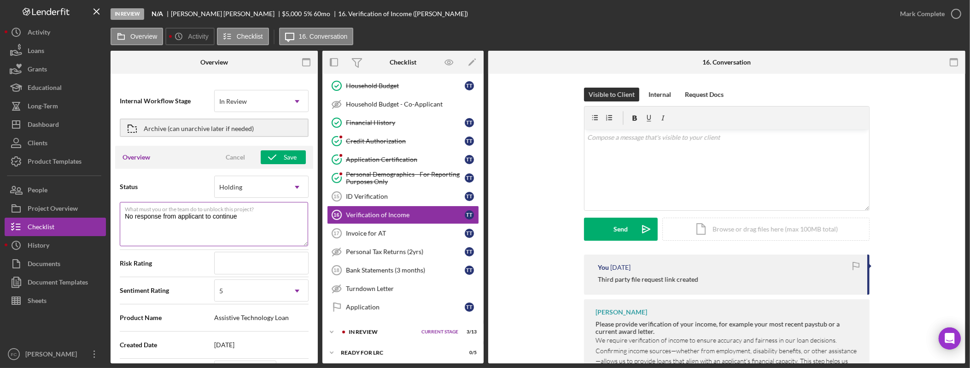
type textarea "No response from applicant to continue:"
type textarea "Here's a snapshot of information that has been fully approved, as well as the i…"
type textarea "No response from applicant to continue:"
paste textarea "9/23 attempted to call, answered and hung up. Tried once more and left vmail le…"
type textarea "Here's a snapshot of information that has been fully approved, as well as the i…"
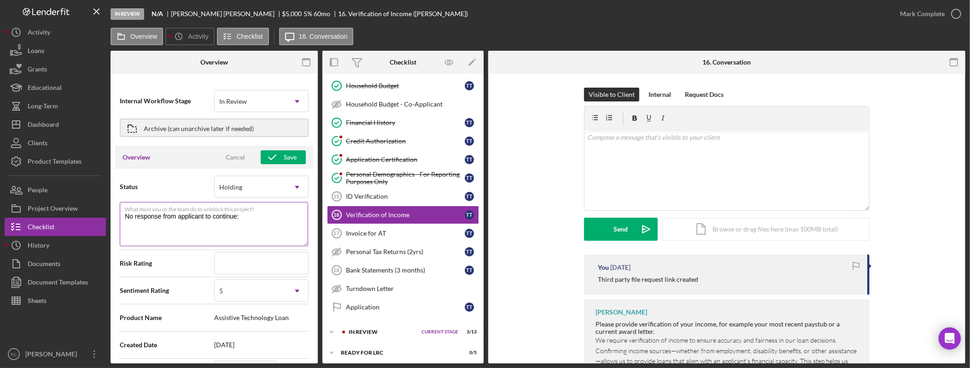
type textarea "No response from applicant to continue: 9/23 attempted to call, answered and hu…"
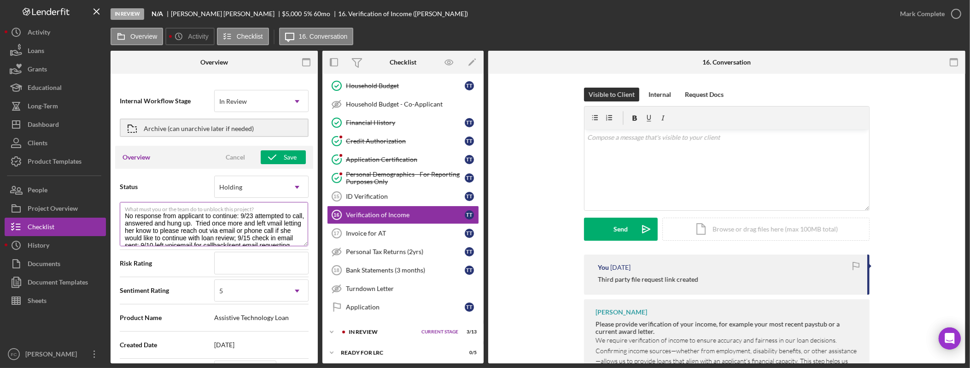
scroll to position [0, 0]
drag, startPoint x: 239, startPoint y: 217, endPoint x: 124, endPoint y: 215, distance: 114.7
click at [124, 215] on textarea "No response from applicant to continue: 9/23 attempted to call, answered and hu…" at bounding box center [214, 224] width 188 height 44
type textarea "Here's a snapshot of information that has been fully approved, as well as the i…"
type textarea "U 9/23 attempted to call, answered and hung up. Tried once more and left vmail …"
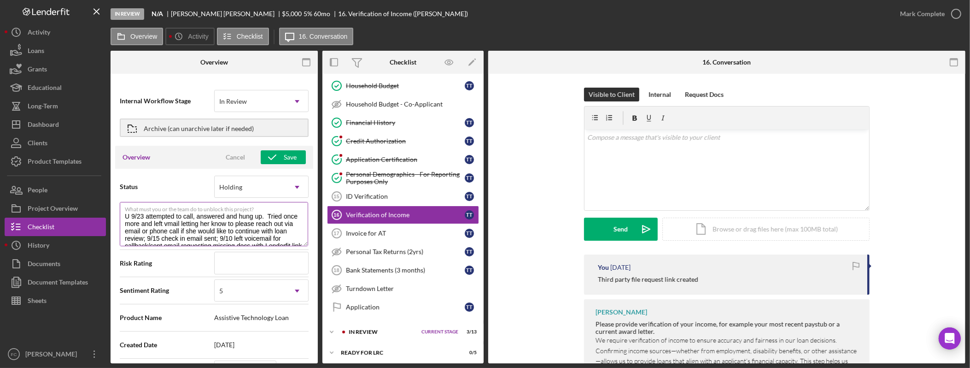
type textarea "Here's a snapshot of information that has been fully approved, as well as the i…"
type textarea "Un 9/23 attempted to call, answered and hung up. Tried once more and left vmail…"
type textarea "Here's a snapshot of information that has been fully approved, as well as the i…"
type textarea "Unab 9/23 attempted to call, answered and hung up. Tried once more and left vma…"
type textarea "Here's a snapshot of information that has been fully approved, as well as the i…"
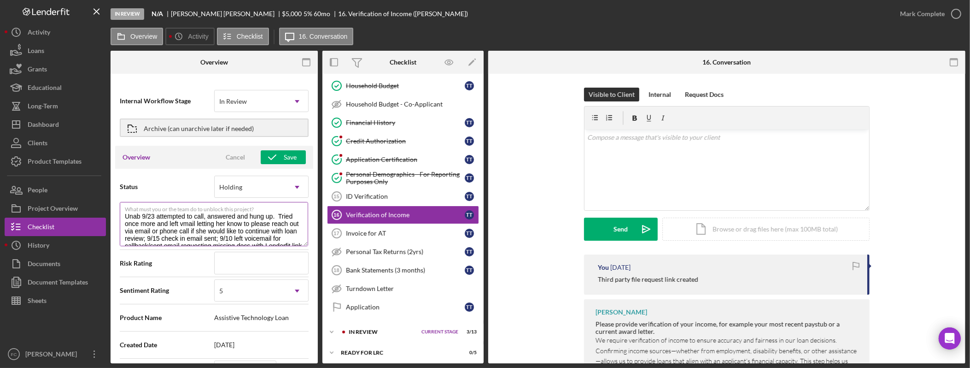
type textarea "Unabl 9/23 attempted to call, answered and hung up. Tried once more and left vm…"
type textarea "Here's a snapshot of information that has been fully approved, as well as the i…"
type textarea "Unable 9/23 attempted to call, answered and hung up. Tried once more and left v…"
type textarea "Here's a snapshot of information that has been fully approved, as well as the i…"
type textarea "Unable 9/23 attempted to call, answered and hung up. Tried once more and left v…"
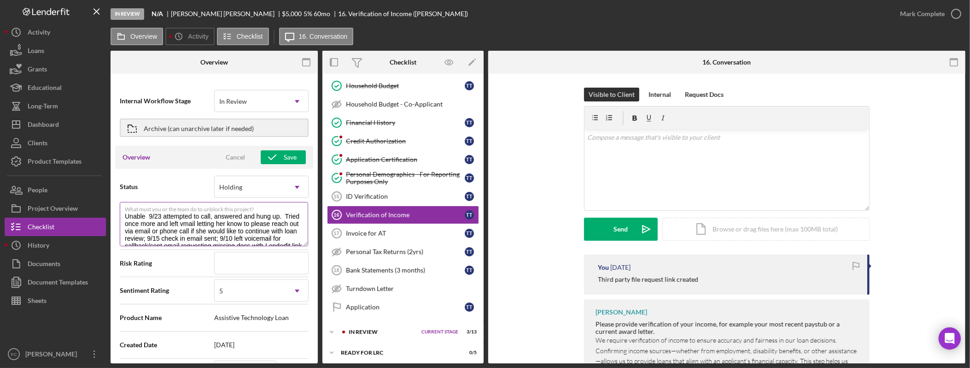
type textarea "Here's a snapshot of information that has been fully approved, as well as the i…"
type textarea "Unable t 9/23 attempted to call, answered and hung up. Tried once more and left…"
type textarea "Here's a snapshot of information that has been fully approved, as well as the i…"
type textarea "Unable to 9/23 attempted to call, answered and hung up. Tried once more and lef…"
type textarea "Here's a snapshot of information that has been fully approved, as well as the i…"
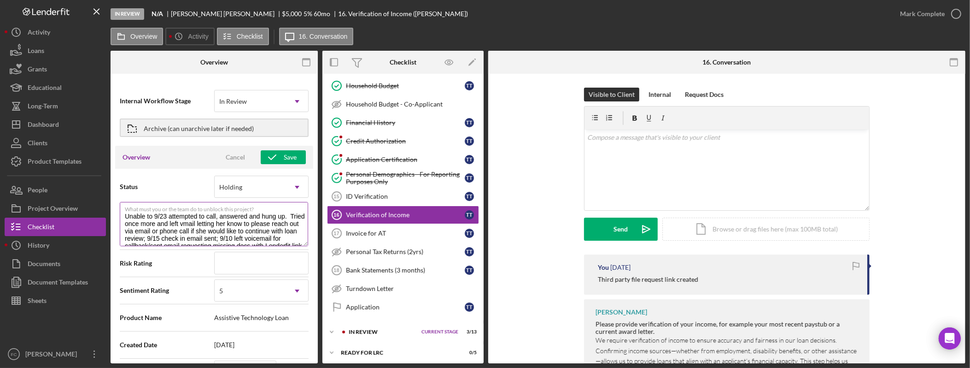
type textarea "Unable to 9/23 attempted to call, answered and hung up. Tried once more and lef…"
type textarea "Here's a snapshot of information that has been fully approved, as well as the i…"
type textarea "Unable to g 9/23 attempted to call, answered and hung up. Tried once more and l…"
type textarea "Here's a snapshot of information that has been fully approved, as well as the i…"
type textarea "Unable to ge 9/23 attempted to call, answered and hung up. Tried once more and …"
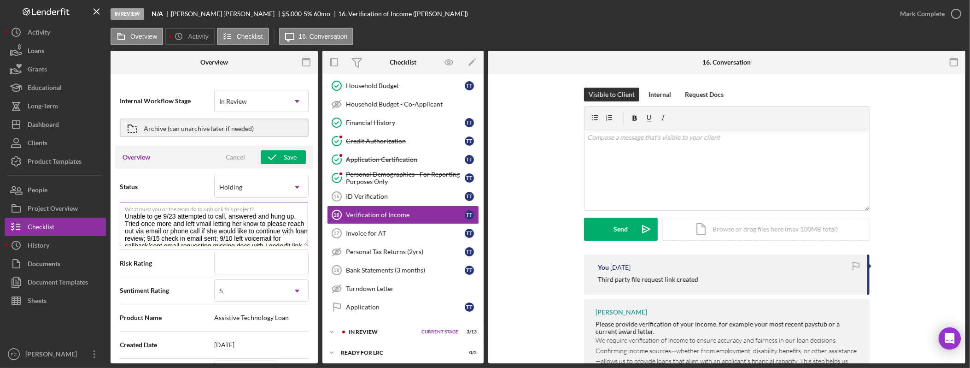
type textarea "Here's a snapshot of information that has been fully approved, as well as the i…"
type textarea "Unable to get 9/23 attempted to call, answered and hung up. Tried once more and…"
type textarea "Here's a snapshot of information that has been fully approved, as well as the i…"
type textarea "Unable to get 9/23 attempted to call, answered and hung up. Tried once more and…"
type textarea "Here's a snapshot of information that has been fully approved, as well as the i…"
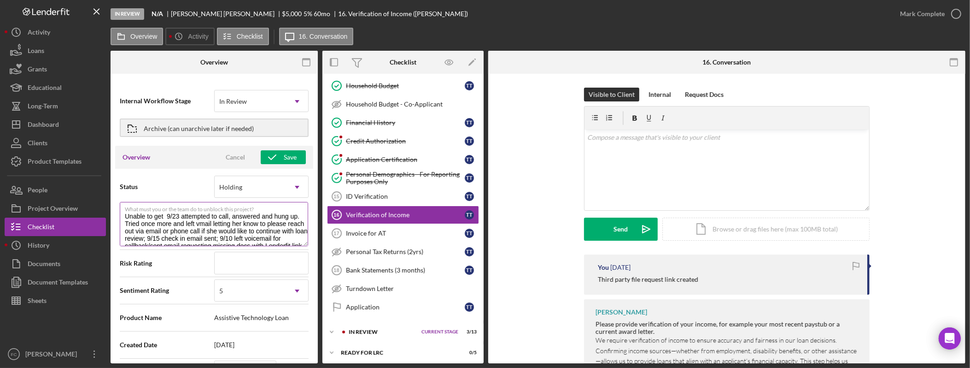
type textarea "Unable to get a 9/23 attempted to call, answered and hung up. Tried once more a…"
type textarea "Here's a snapshot of information that has been fully approved, as well as the i…"
type textarea "Unable to get a 9/23 attempted to call, answered and hung up. Tried once more a…"
type textarea "Here's a snapshot of information that has been fully approved, as well as the i…"
type textarea "Unable to get a h 9/23 attempted to call, answered and hung up. Tried once more…"
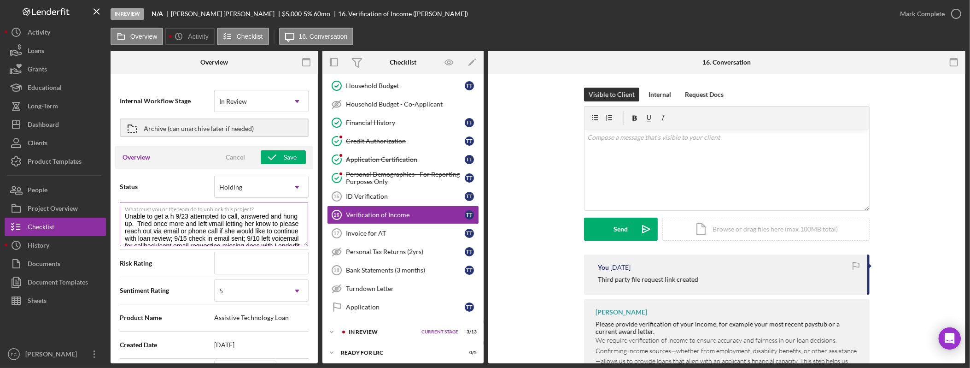
type textarea "Here's a snapshot of information that has been fully approved, as well as the i…"
type textarea "Unable to get a ho 9/23 attempted to call, answered and hung up. Tried once mor…"
type textarea "Here's a snapshot of information that has been fully approved, as well as the i…"
type textarea "Unable to get a hol 9/23 attempted to call, answered and hung up. Tried once mo…"
type textarea "Here's a snapshot of information that has been fully approved, as well as the i…"
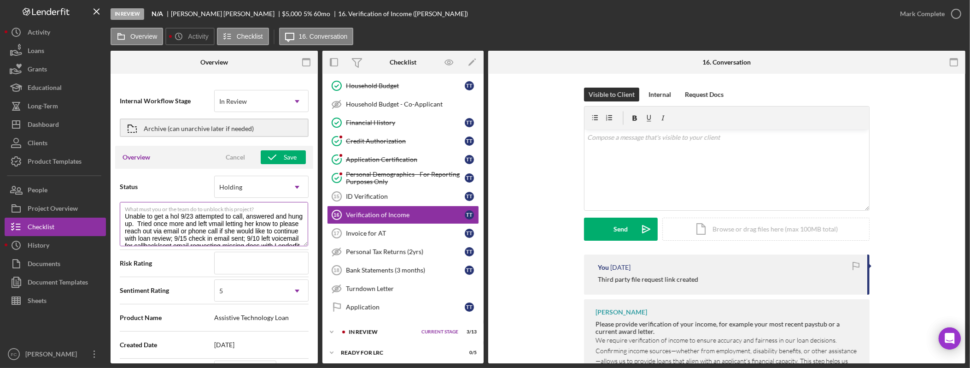
type textarea "Unable to get a hold 9/23 attempted to call, answered and hung up. Tried once m…"
type textarea "Here's a snapshot of information that has been fully approved, as well as the i…"
type textarea "Unable to get a hold 9/23 attempted to call, answered and hung up. Tried once m…"
type textarea "Here's a snapshot of information that has been fully approved, as well as the i…"
type textarea "Unable to get a hold o 9/23 attempted to call, answered and hung up. Tried once…"
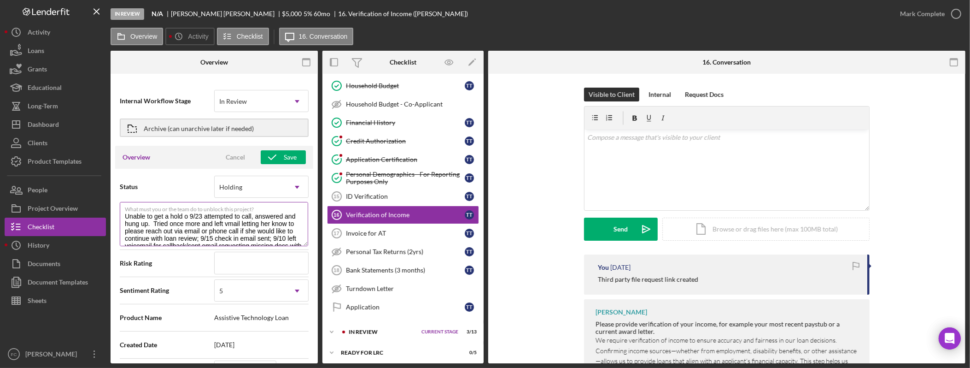
type textarea "Here's a snapshot of information that has been fully approved, as well as the i…"
type textarea "Unable to get a hold of 9/23 attempted to call, answered and hung up. Tried onc…"
type textarea "Here's a snapshot of information that has been fully approved, as well as the i…"
type textarea "Unable to get a hold o 9/23 attempted to call, answered and hung up. Tried once…"
type textarea "Here's a snapshot of information that has been fully approved, as well as the i…"
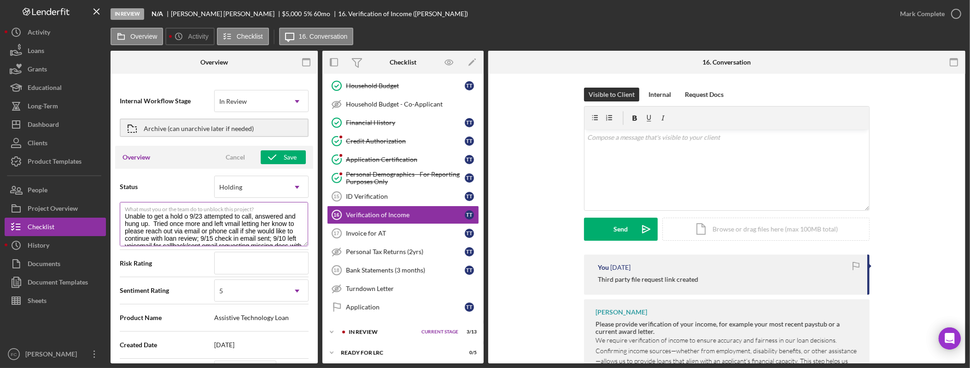
type textarea "Unable to get a hold 9/23 attempted to call, answered and hung up. Tried once m…"
type textarea "Here's a snapshot of information that has been fully approved, as well as the i…"
type textarea "Unable to get a hold 9/23 attempted to call, answered and hung up. Tried once m…"
type textarea "Here's a snapshot of information that has been fully approved, as well as the i…"
type textarea "Unable to get a hol 9/23 attempted to call, answered and hung up. Tried once mo…"
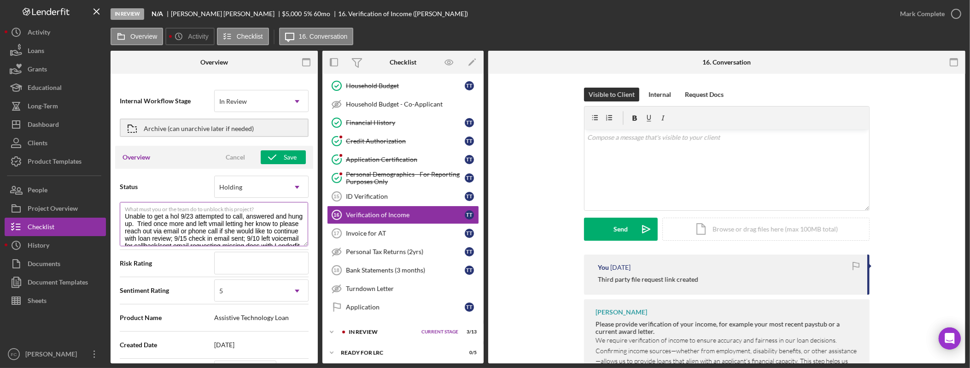
type textarea "Here's a snapshot of information that has been fully approved, as well as the i…"
type textarea "Unable to get a ho 9/23 attempted to call, answered and hung up. Tried once mor…"
type textarea "Here's a snapshot of information that has been fully approved, as well as the i…"
type textarea "Unable to get a h 9/23 attempted to call, answered and hung up. Tried once more…"
type textarea "Here's a snapshot of information that has been fully approved, as well as the i…"
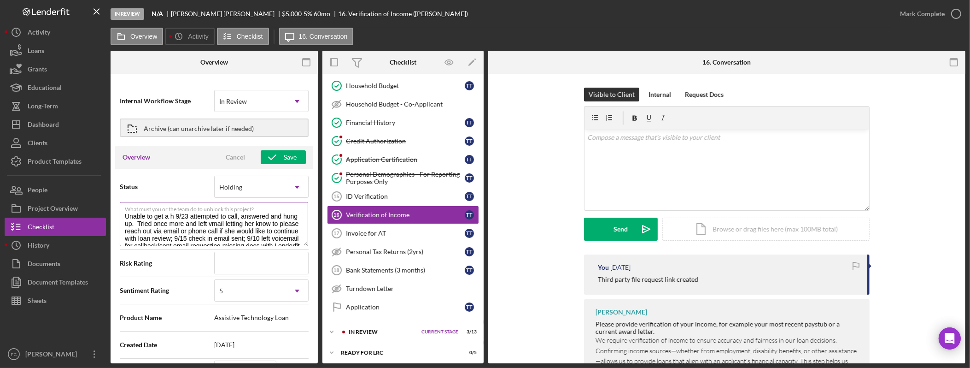
type textarea "Unable to get a 9/23 attempted to call, answered and hung up. Tried once more a…"
type textarea "Here's a snapshot of information that has been fully approved, as well as the i…"
type textarea "Unable to get a 9/23 attempted to call, answered and hung up. Tried once more a…"
type textarea "Here's a snapshot of information that has been fully approved, as well as the i…"
type textarea "Unable to get 9/23 attempted to call, answered and hung up. Tried once more and…"
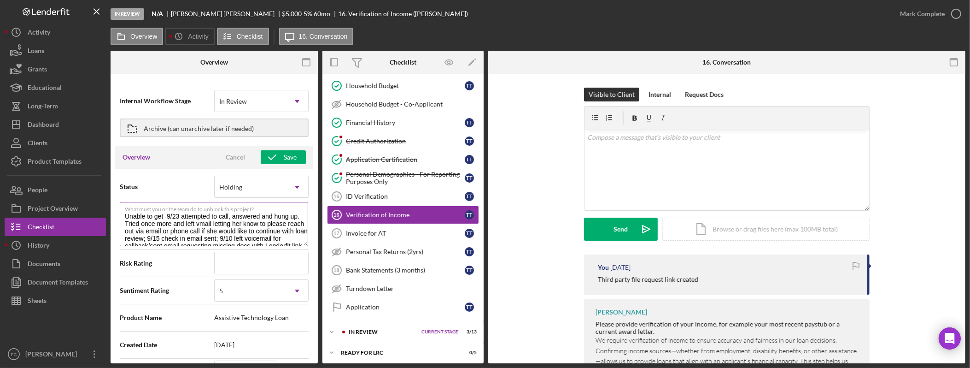
type textarea "Here's a snapshot of information that has been fully approved, as well as the i…"
type textarea "Unable to get 9/23 attempted to call, answered and hung up. Tried once more and…"
type textarea "Here's a snapshot of information that has been fully approved, as well as the i…"
type textarea "Unable to ge 9/23 attempted to call, answered and hung up. Tried once more and …"
type textarea "Here's a snapshot of information that has been fully approved, as well as the i…"
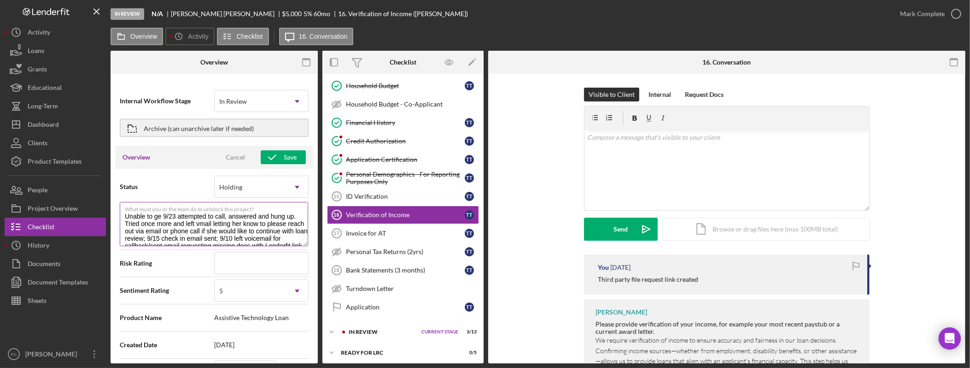
type textarea "Unable to g 9/23 attempted to call, answered and hung up. Tried once more and l…"
type textarea "Here's a snapshot of information that has been fully approved, as well as the i…"
type textarea "Unable to 9/23 attempted to call, answered and hung up. Tried once more and lef…"
type textarea "Here's a snapshot of information that has been fully approved, as well as the i…"
type textarea "Unable to 9/23 attempted to call, answered and hung up. Tried once more and lef…"
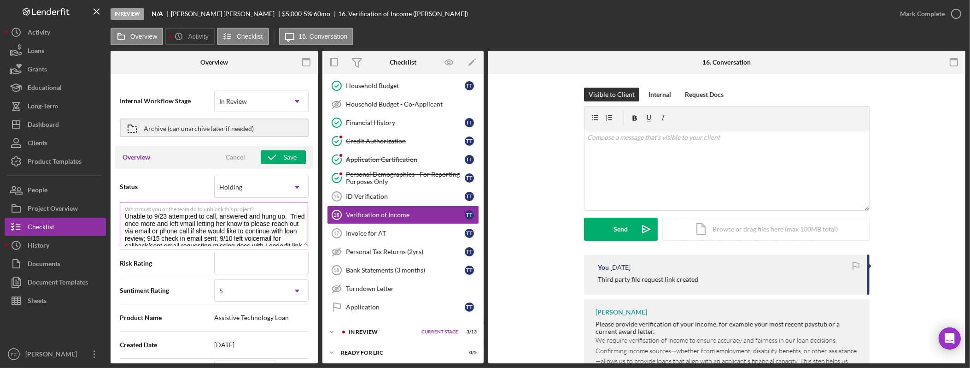
type textarea "Here's a snapshot of information that has been fully approved, as well as the i…"
type textarea "Unable t 9/23 attempted to call, answered and hung up. Tried once more and left…"
type textarea "Here's a snapshot of information that has been fully approved, as well as the i…"
type textarea "Unable 9/23 attempted to call, answered and hung up. Tried once more and left v…"
type textarea "Here's a snapshot of information that has been fully approved, as well as the i…"
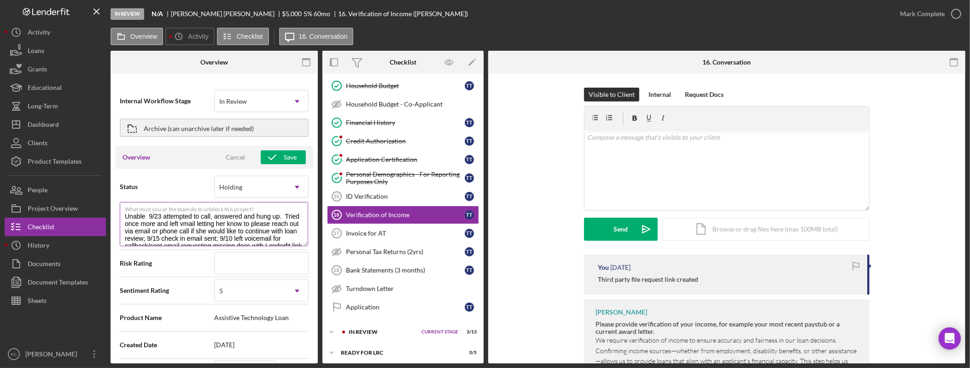
type textarea "Unable 9/23 attempted to call, answered and hung up. Tried once more and left v…"
type textarea "Here's a snapshot of information that has been fully approved, as well as the i…"
type textarea "Unabl 9/23 attempted to call, answered and hung up. Tried once more and left vm…"
type textarea "Here's a snapshot of information that has been fully approved, as well as the i…"
type textarea "Unab 9/23 attempted to call, answered and hung up. Tried once more and left vma…"
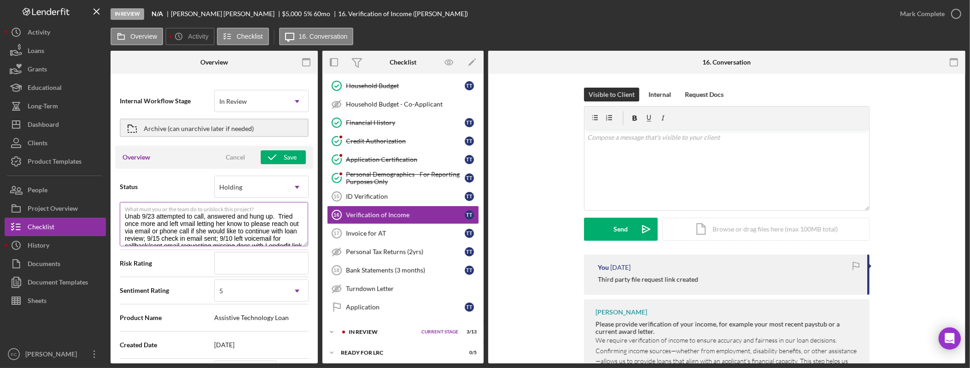
type textarea "Here's a snapshot of information that has been fully approved, as well as the i…"
type textarea "Una 9/23 attempted to call, answered and hung up. Tried once more and left vmai…"
type textarea "Here's a snapshot of information that has been fully approved, as well as the i…"
type textarea "Un 9/23 attempted to call, answered and hung up. Tried once more and left vmail…"
type textarea "Here's a snapshot of information that has been fully approved, as well as the i…"
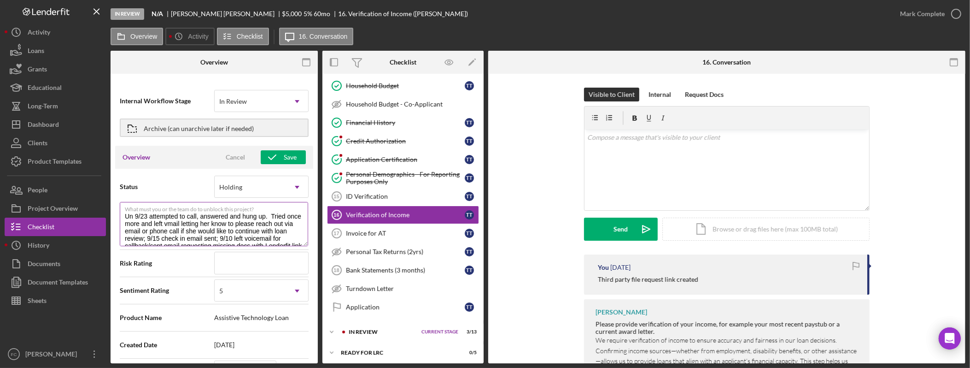
type textarea "U 9/23 attempted to call, answered and hung up. Tried once more and left vmail …"
type textarea "Here's a snapshot of information that has been fully approved, as well as the i…"
type textarea "9/23 attempted to call, answered and hung up. Tried once more and left vmail le…"
type textarea "Here's a snapshot of information that has been fully approved, as well as the i…"
type textarea "N 9/23 attempted to call, answered and hung up. Tried once more and left vmail …"
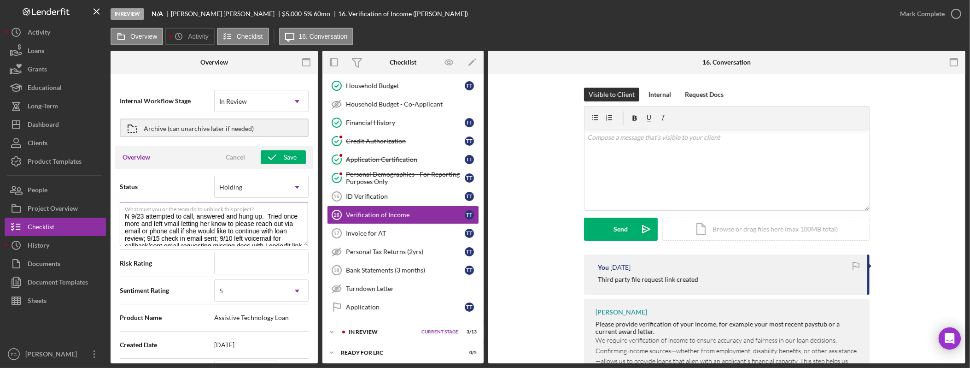
type textarea "Here's a snapshot of information that has been fully approved, as well as the i…"
type textarea "No 9/23 attempted to call, answered and hung up. Tried once more and left vmail…"
type textarea "Here's a snapshot of information that has been fully approved, as well as the i…"
type textarea "No 9/23 attempted to call, answered and hung up. Tried once more and left vmail…"
type textarea "Here's a snapshot of information that has been fully approved, as well as the i…"
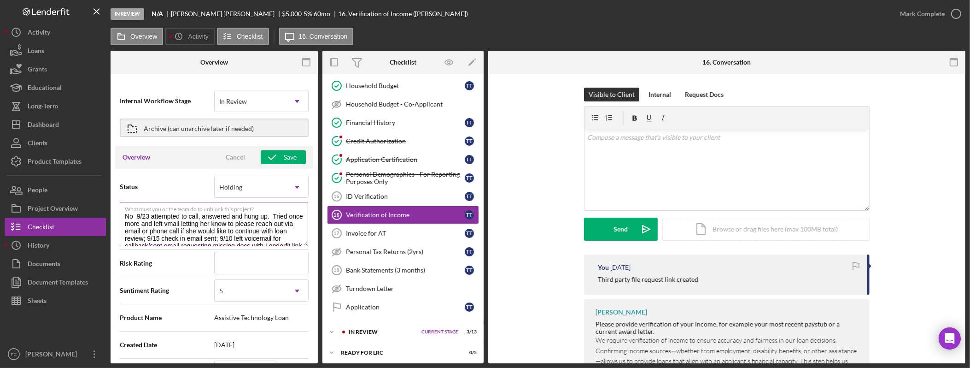
type textarea "No r 9/23 attempted to call, answered and hung up. Tried once more and left vma…"
type textarea "Here's a snapshot of information that has been fully approved, as well as the i…"
type textarea "No re 9/23 attempted to call, answered and hung up. Tried once more and left vm…"
type textarea "Here's a snapshot of information that has been fully approved, as well as the i…"
type textarea "No res 9/23 attempted to call, answered and hung up. Tried once more and left v…"
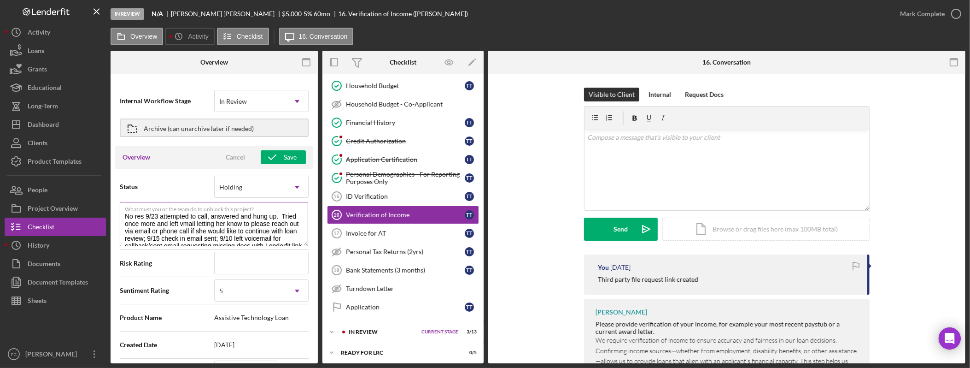
type textarea "Here's a snapshot of information that has been fully approved, as well as the i…"
type textarea "No resp 9/23 attempted to call, answered and hung up. Tried once more and left …"
type textarea "Here's a snapshot of information that has been fully approved, as well as the i…"
type textarea "No respo 9/23 attempted to call, answered and hung up. Tried once more and left…"
type textarea "Here's a snapshot of information that has been fully approved, as well as the i…"
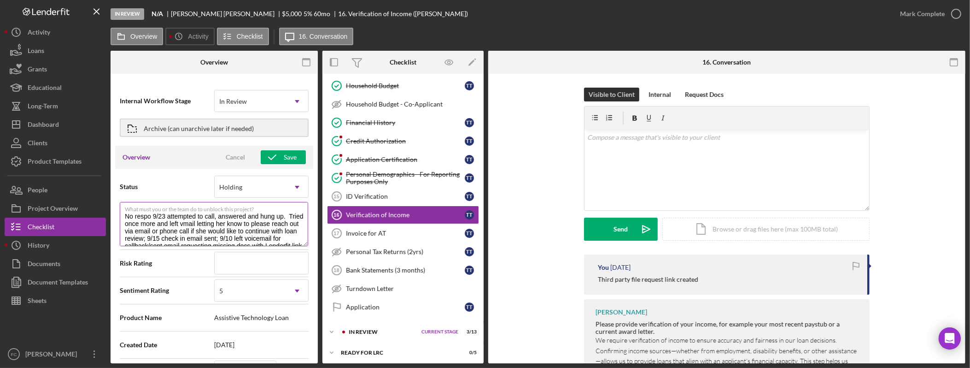
type textarea "No respon 9/23 attempted to call, answered and hung up. Tried once more and lef…"
type textarea "Here's a snapshot of information that has been fully approved, as well as the i…"
type textarea "No respons 9/23 attempted to call, answered and hung up. Tried once more and le…"
type textarea "Here's a snapshot of information that has been fully approved, as well as the i…"
type textarea "No response 9/23 attempted to call, answered and hung up. Tried once more and l…"
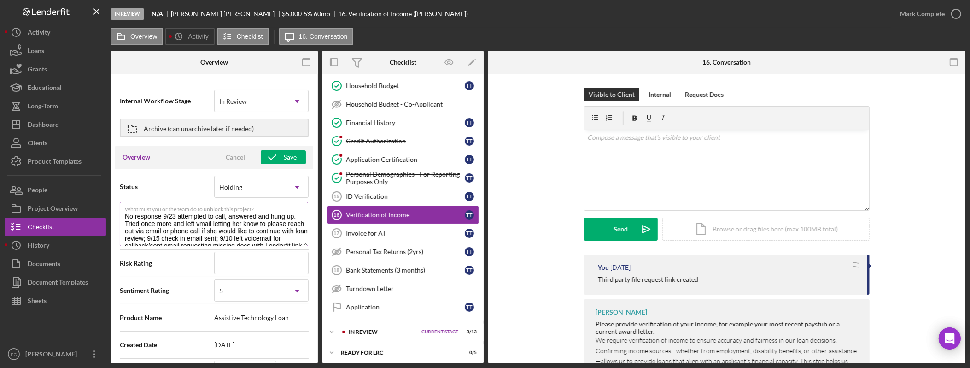
type textarea "Here's a snapshot of information that has been fully approved, as well as the i…"
type textarea "No response 9/23 attempted to call, answered and hung up. Tried once more and l…"
type textarea "Here's a snapshot of information that has been fully approved, as well as the i…"
type textarea "No response f 9/23 attempted to call, answered and hung up. Tried once more and…"
type textarea "Here's a snapshot of information that has been fully approved, as well as the i…"
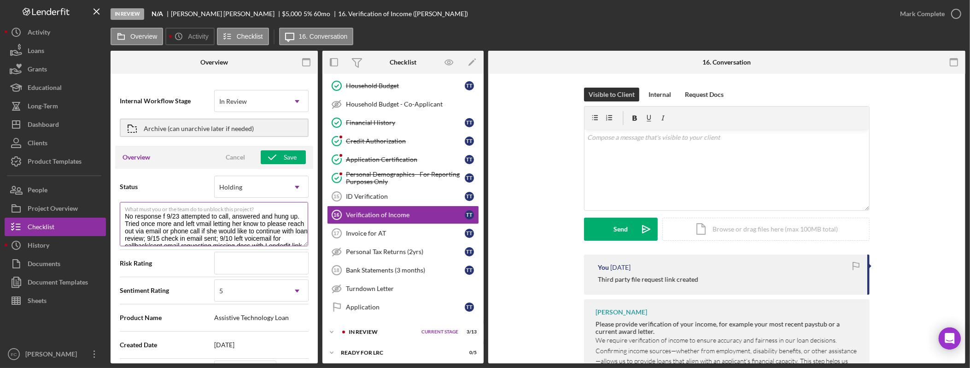
type textarea "No response fr 9/23 attempted to call, answered and hung up. Tried once more an…"
type textarea "Here's a snapshot of information that has been fully approved, as well as the i…"
type textarea "No response fro 9/23 attempted to call, answered and hung up. Tried once more a…"
type textarea "Here's a snapshot of information that has been fully approved, as well as the i…"
type textarea "No response from 9/23 attempted to call, answered and hung up. Tried once more …"
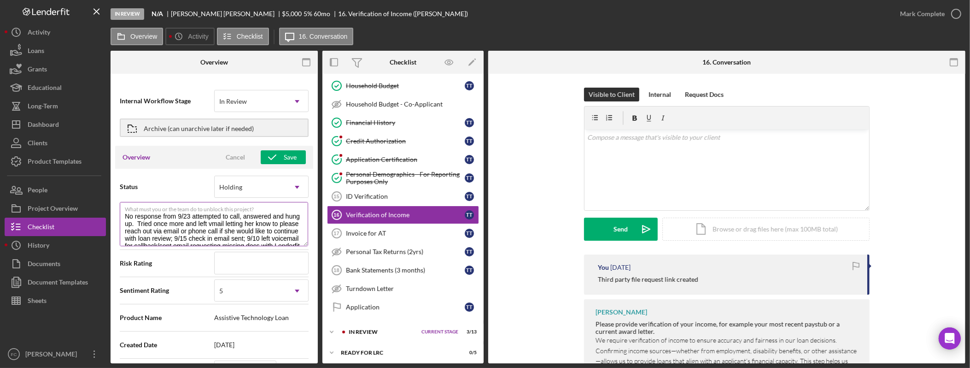
type textarea "Here's a snapshot of information that has been fully approved, as well as the i…"
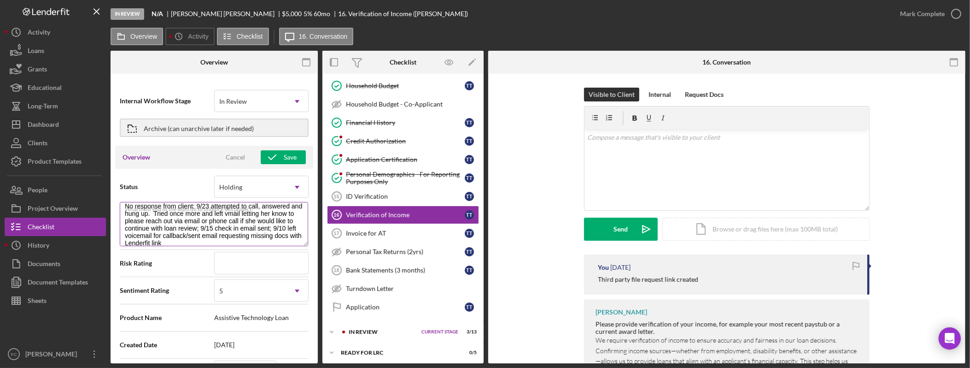
scroll to position [12, 0]
click at [285, 158] on div "Save" at bounding box center [290, 157] width 13 height 14
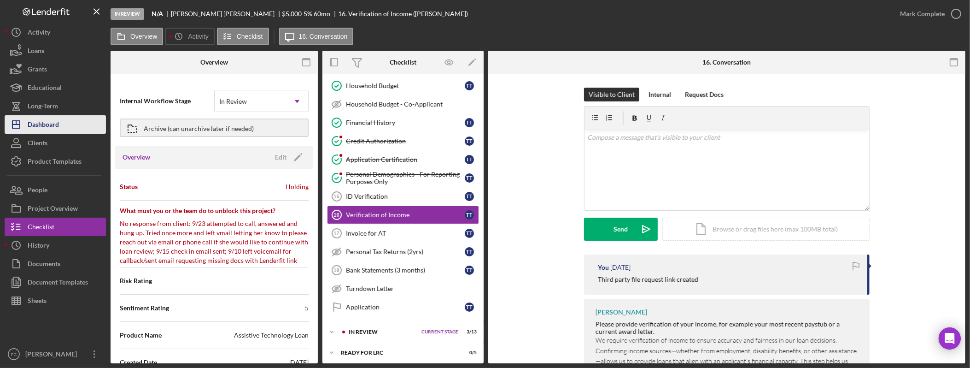
click at [54, 129] on div "Dashboard" at bounding box center [43, 125] width 31 height 21
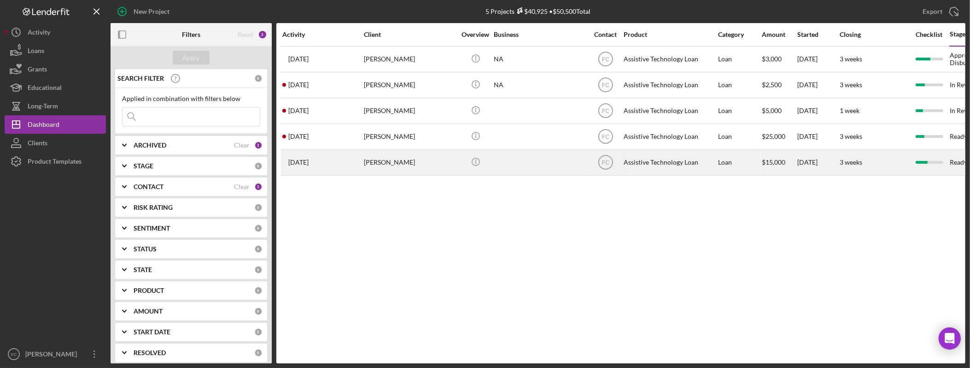
click at [399, 162] on div "Cynthia Smith" at bounding box center [410, 162] width 92 height 24
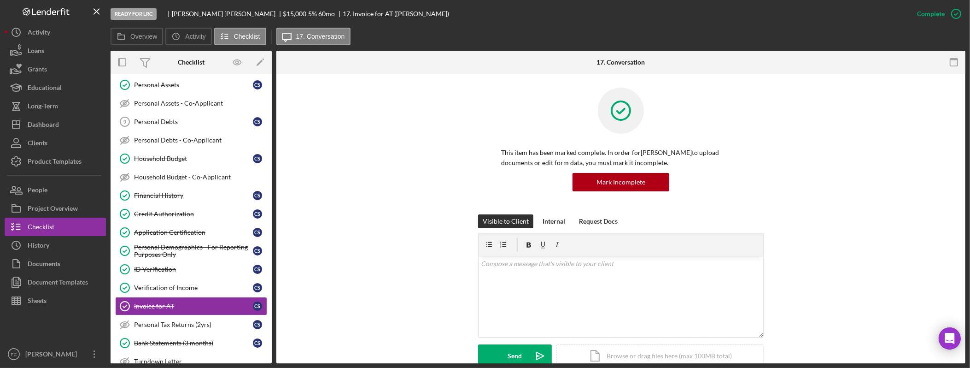
scroll to position [293, 0]
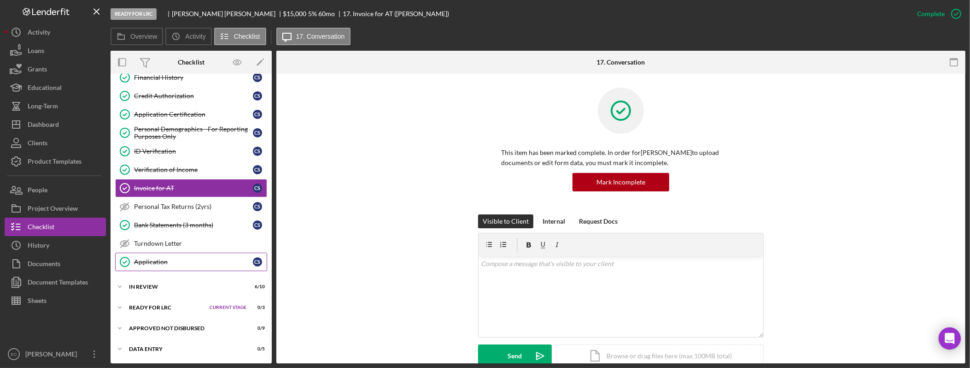
click at [181, 261] on div "Application" at bounding box center [193, 261] width 119 height 7
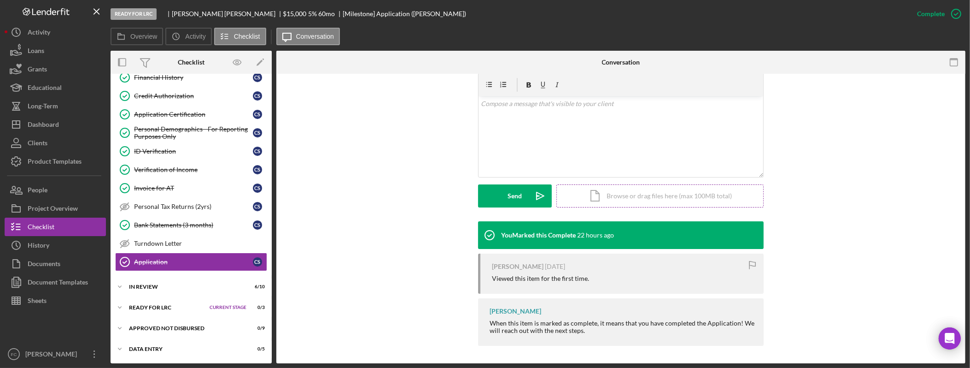
scroll to position [161, 0]
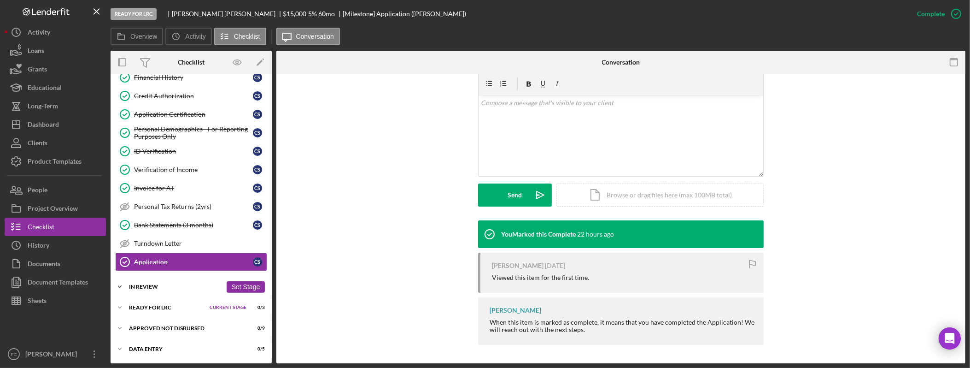
click at [163, 288] on div "In Review" at bounding box center [175, 287] width 93 height 6
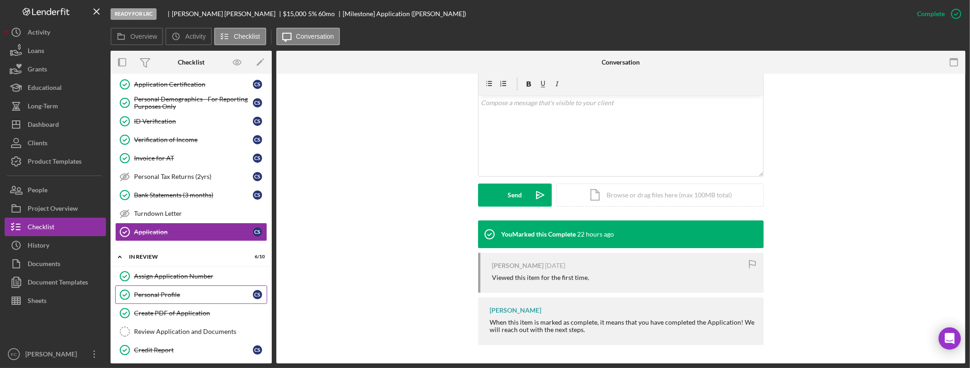
scroll to position [331, 0]
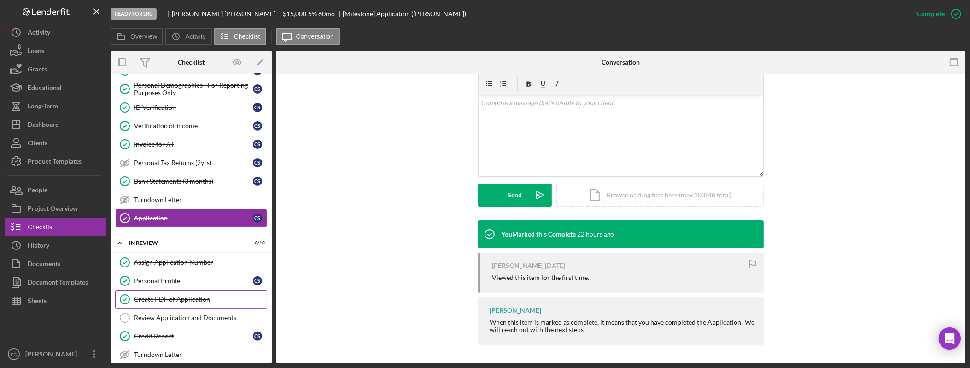
click at [195, 303] on div "Create PDF of Application" at bounding box center [200, 298] width 133 height 7
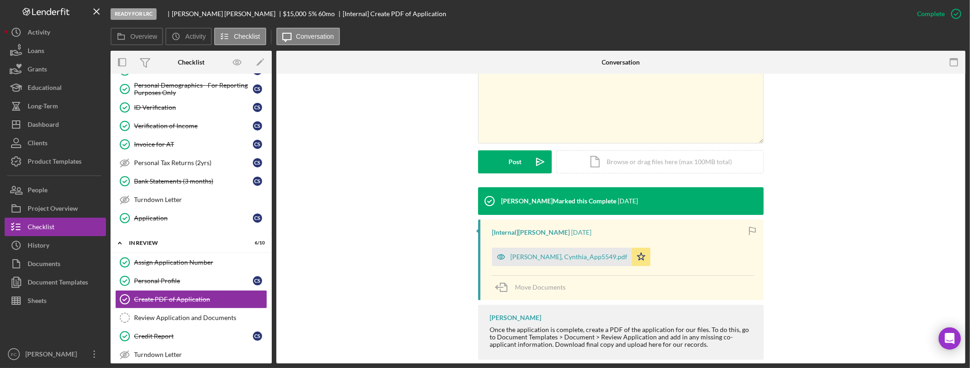
scroll to position [190, 0]
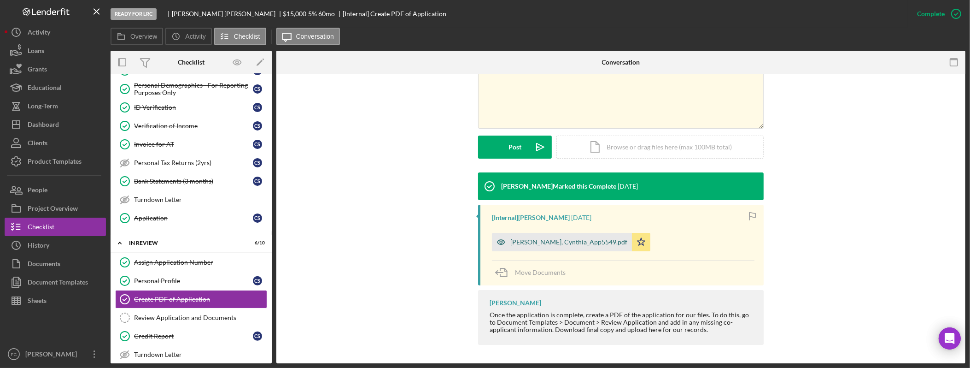
click at [569, 243] on div "Smith, Cynthia_App5549.pdf" at bounding box center [569, 241] width 117 height 7
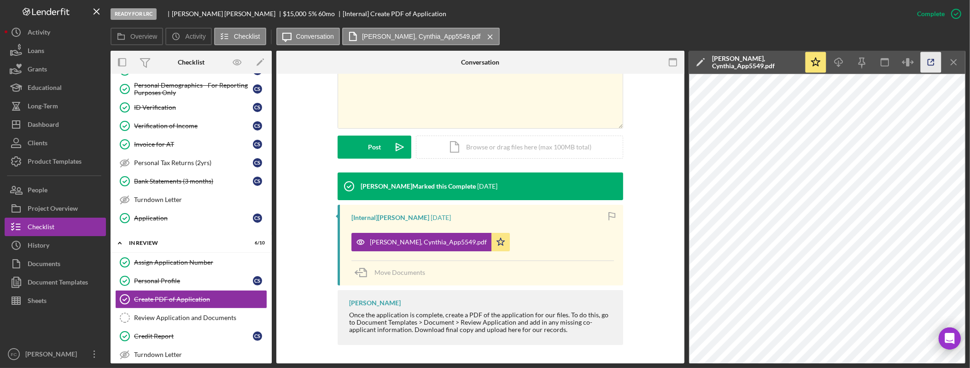
click at [928, 62] on icon "button" at bounding box center [931, 62] width 21 height 21
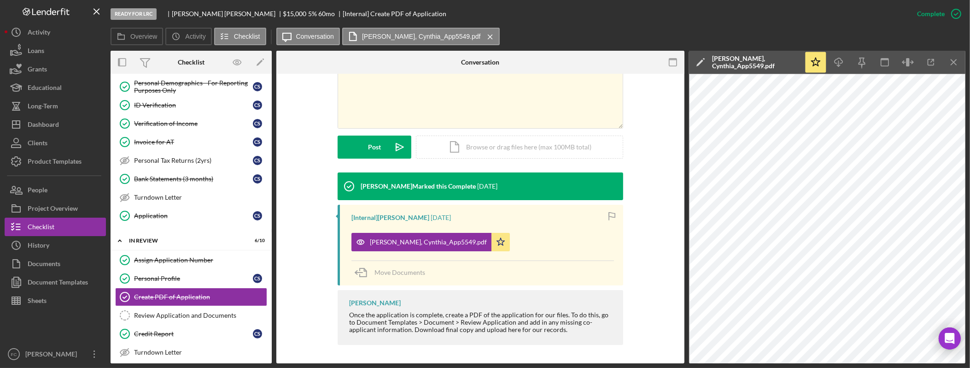
scroll to position [290, 0]
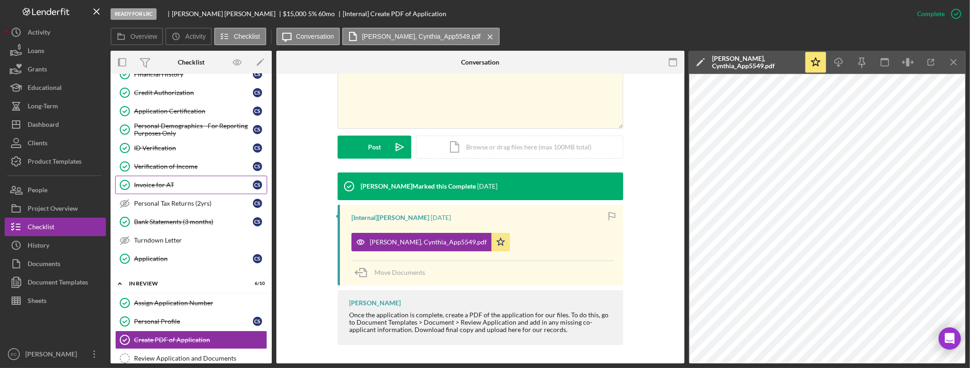
click at [166, 188] on div "Invoice for AT" at bounding box center [193, 184] width 119 height 7
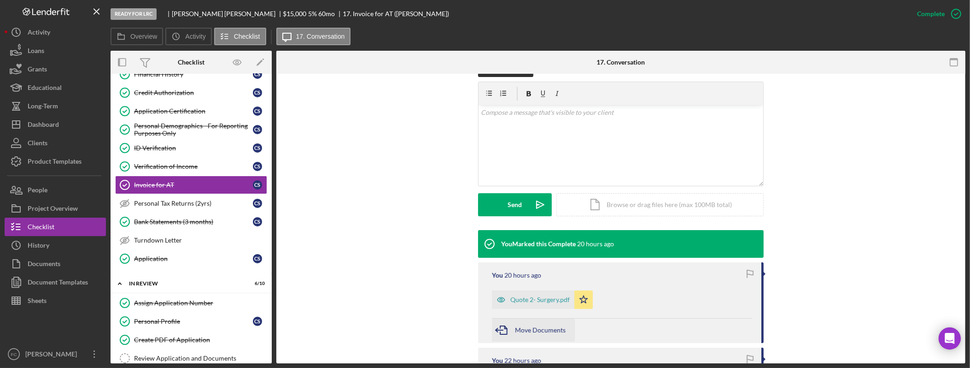
scroll to position [160, 0]
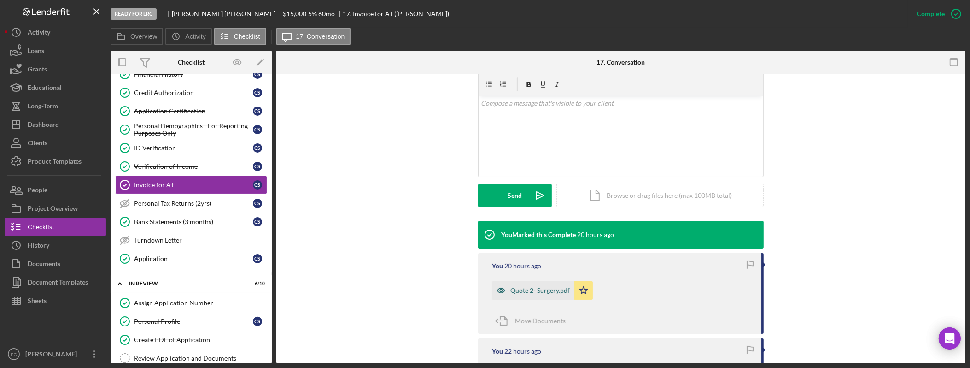
click at [546, 291] on div "Quote 2- Surgery.pdf" at bounding box center [540, 290] width 59 height 7
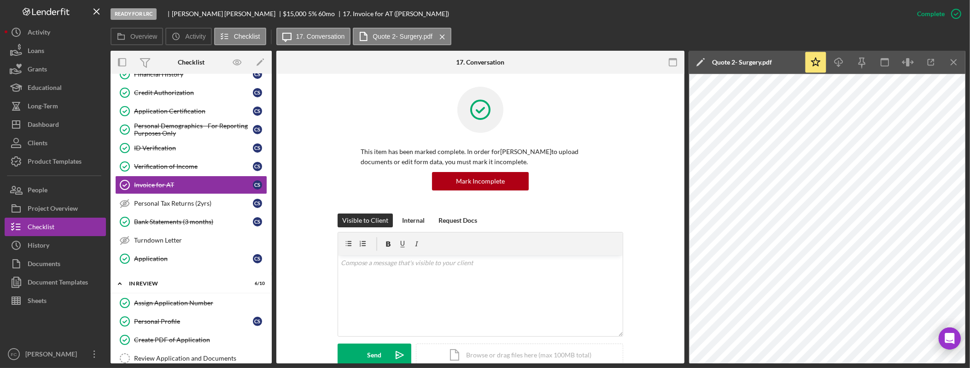
scroll to position [0, 0]
click at [188, 262] on div "Application" at bounding box center [193, 258] width 119 height 7
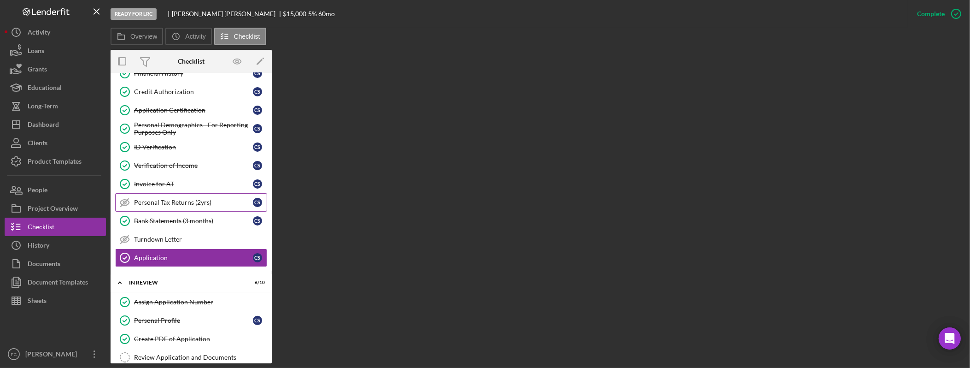
click at [172, 204] on div "Personal Tax Returns (2yrs)" at bounding box center [193, 202] width 119 height 7
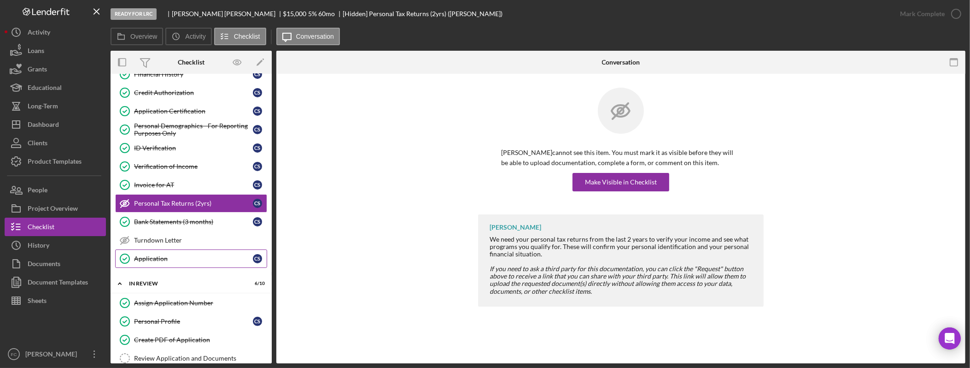
click at [167, 262] on div "Application" at bounding box center [193, 258] width 119 height 7
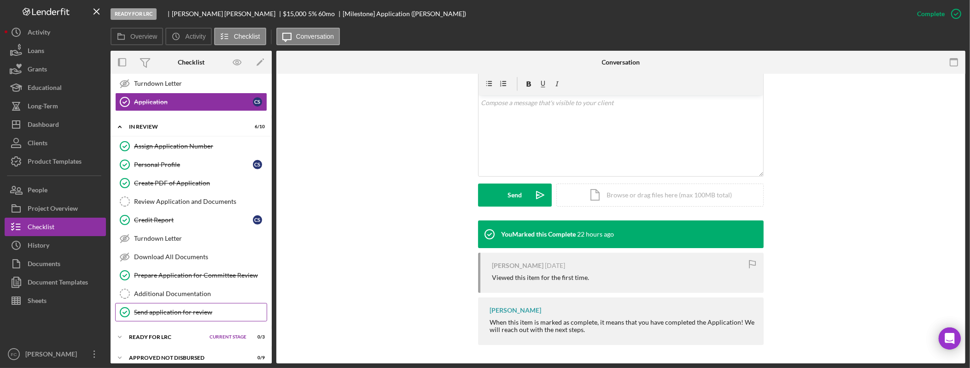
scroll to position [448, 0]
click at [212, 315] on div "Send application for review" at bounding box center [200, 310] width 133 height 7
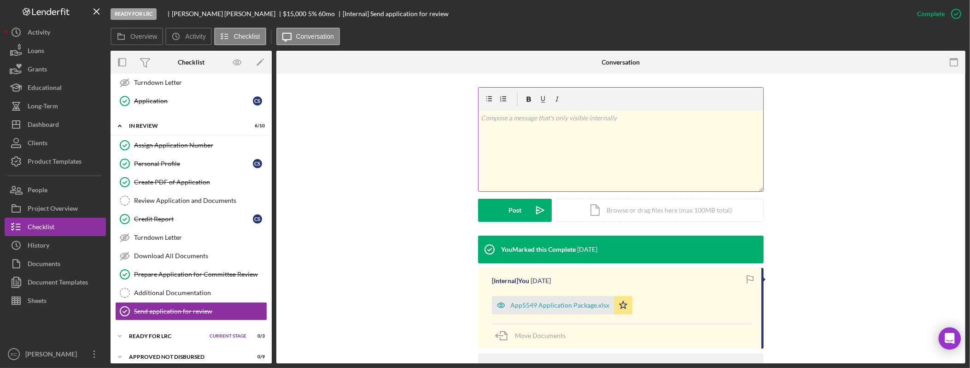
scroll to position [219, 0]
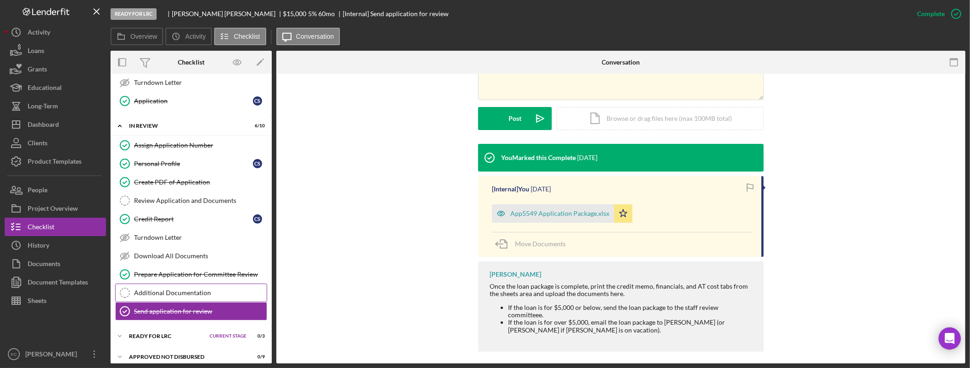
click at [173, 296] on div "Additional Documentation" at bounding box center [200, 292] width 133 height 7
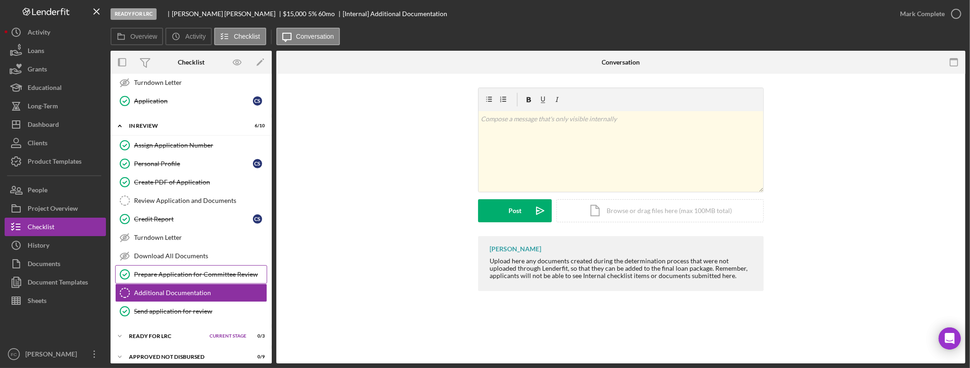
click at [187, 278] on div "Prepare Application for Committee Review" at bounding box center [200, 273] width 133 height 7
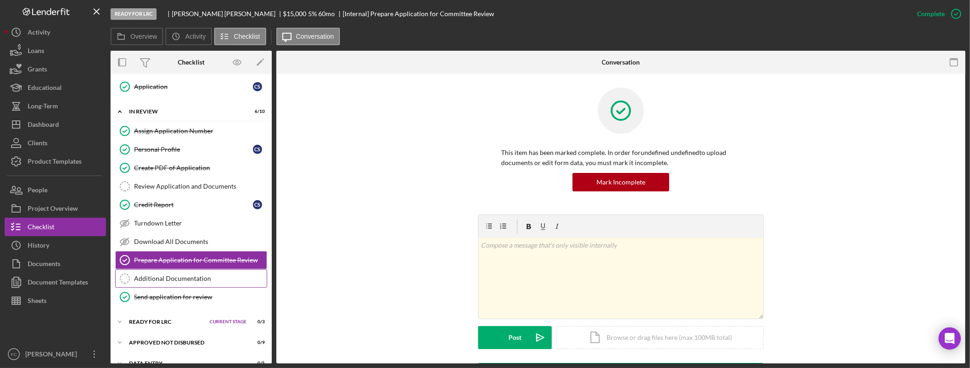
scroll to position [484, 0]
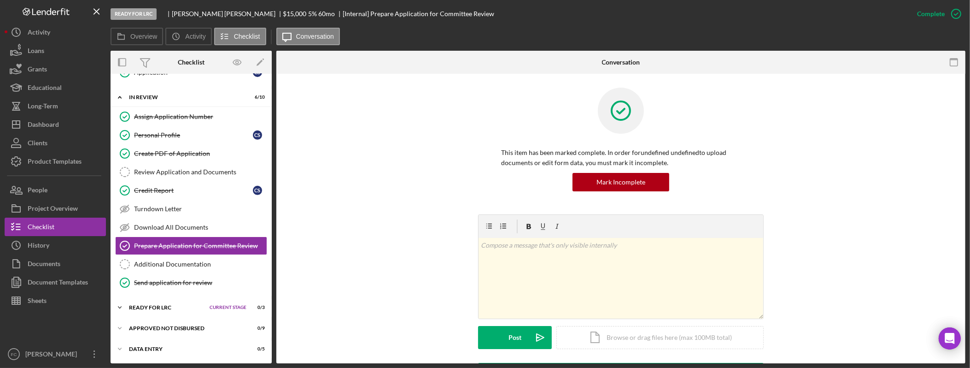
click at [177, 305] on div "Ready for LRC" at bounding box center [167, 308] width 76 height 6
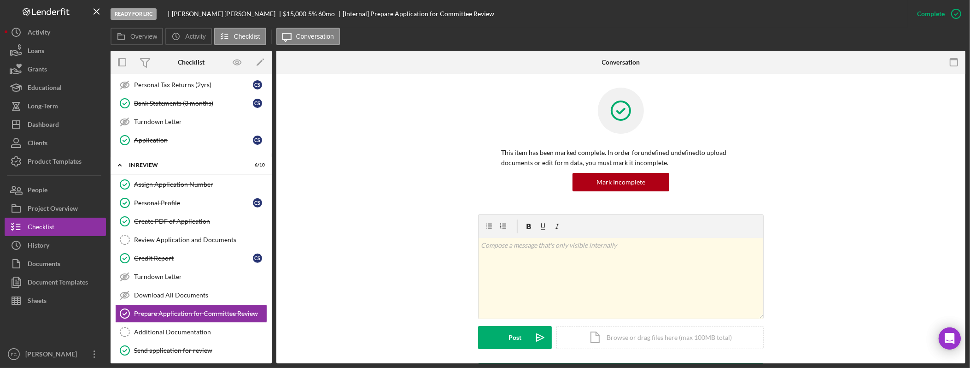
scroll to position [58, 0]
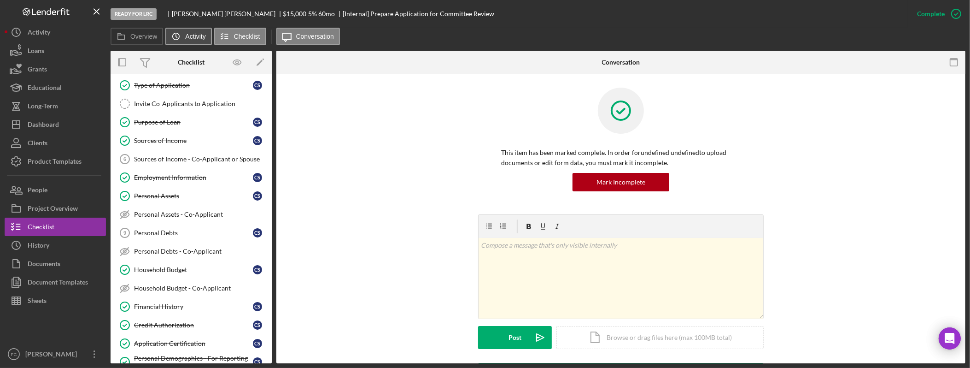
click at [178, 37] on icon "Icon/History" at bounding box center [176, 36] width 18 height 18
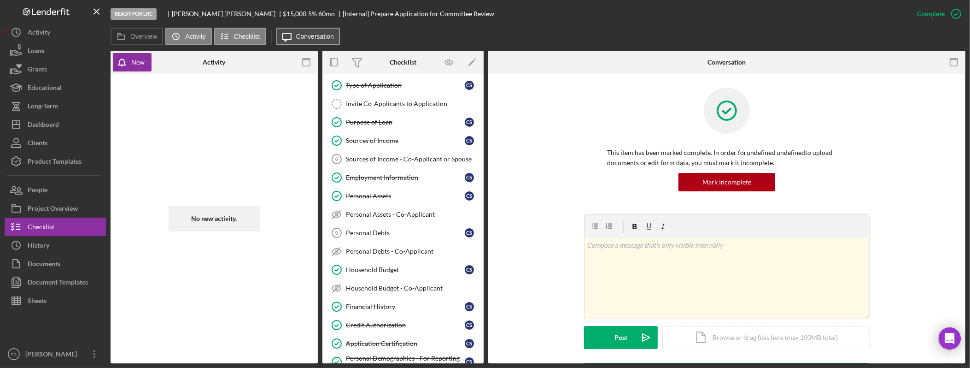
click at [296, 35] on label "Conversation" at bounding box center [315, 36] width 38 height 7
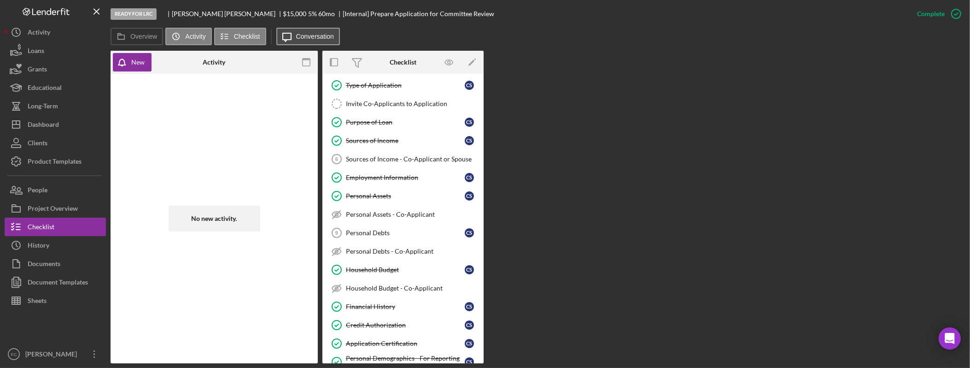
click at [299, 42] on button "Icon/Message Conversation" at bounding box center [308, 37] width 64 height 18
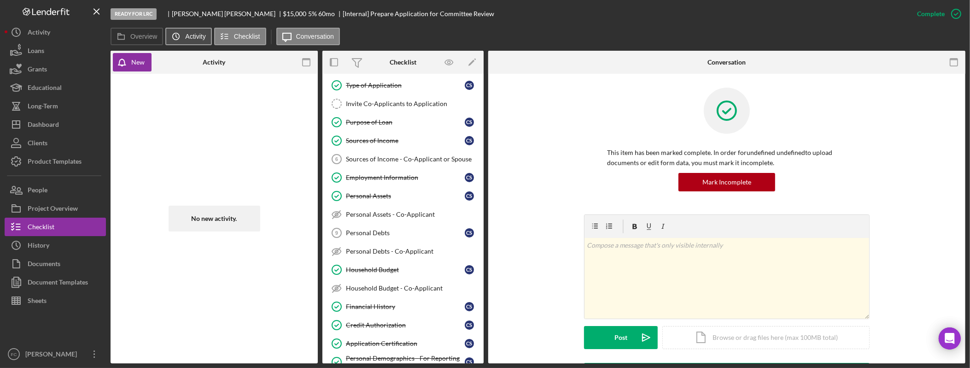
click at [188, 41] on button "Icon/History Activity" at bounding box center [188, 37] width 46 height 18
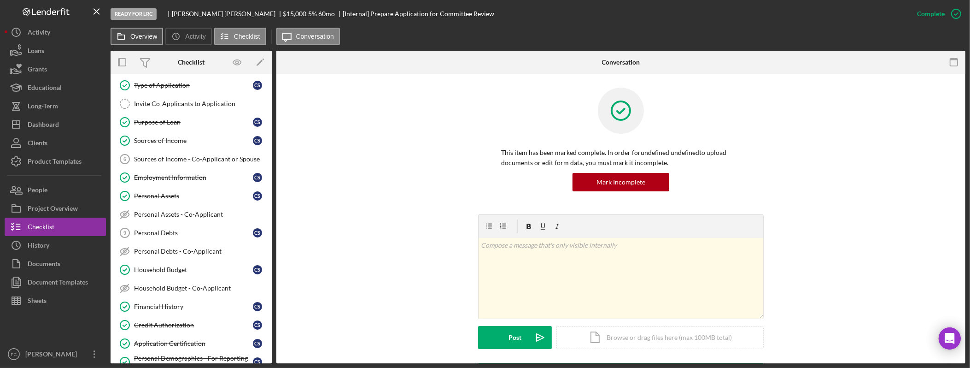
click at [141, 38] on label "Overview" at bounding box center [143, 36] width 27 height 7
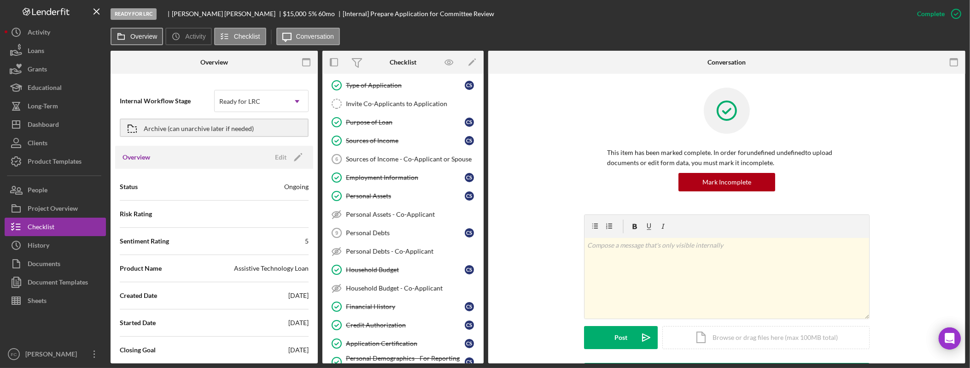
click at [140, 36] on label "Overview" at bounding box center [143, 36] width 27 height 7
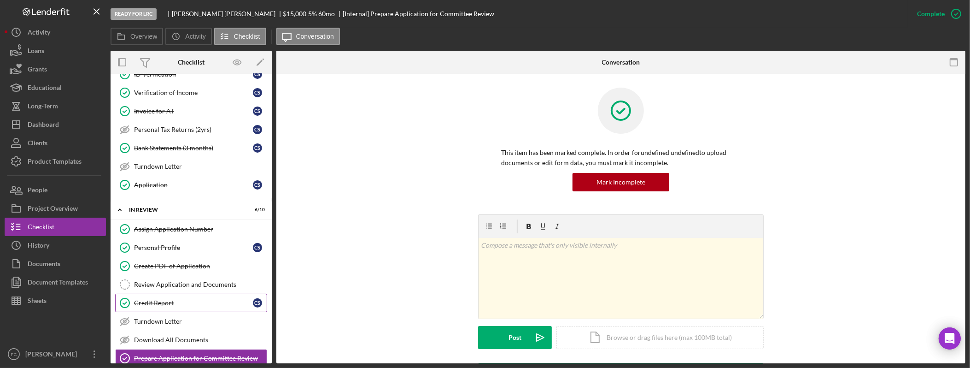
scroll to position [232, 0]
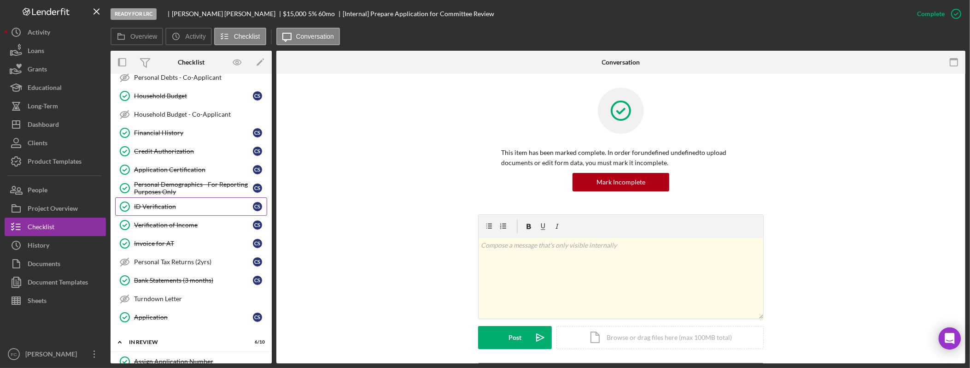
click at [180, 208] on div "ID Verification" at bounding box center [193, 206] width 119 height 7
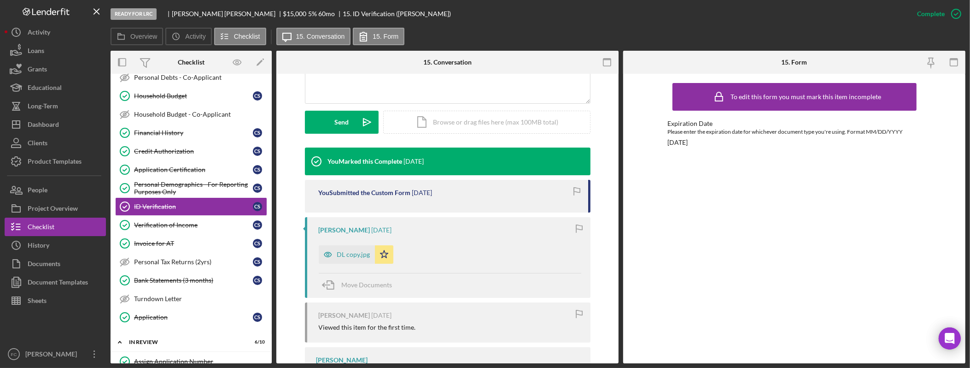
scroll to position [320, 0]
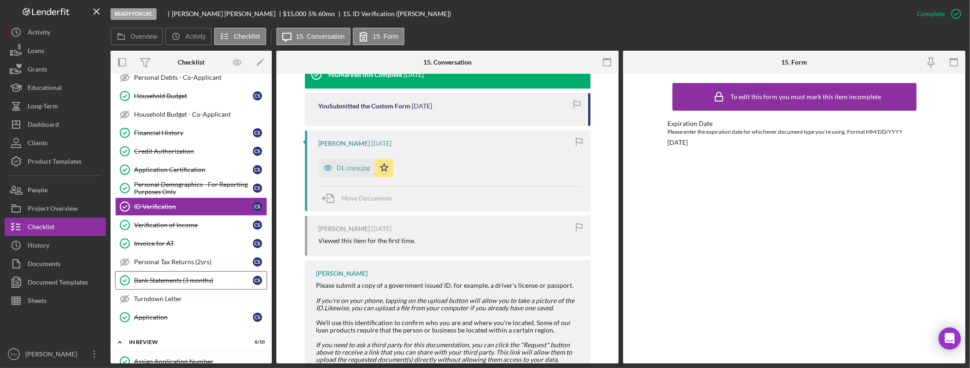
click at [193, 284] on div "Bank Statements (3 months)" at bounding box center [193, 279] width 119 height 7
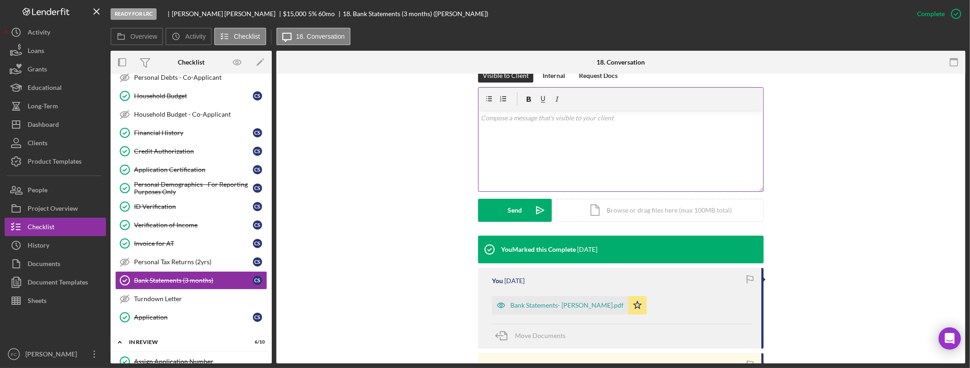
scroll to position [147, 0]
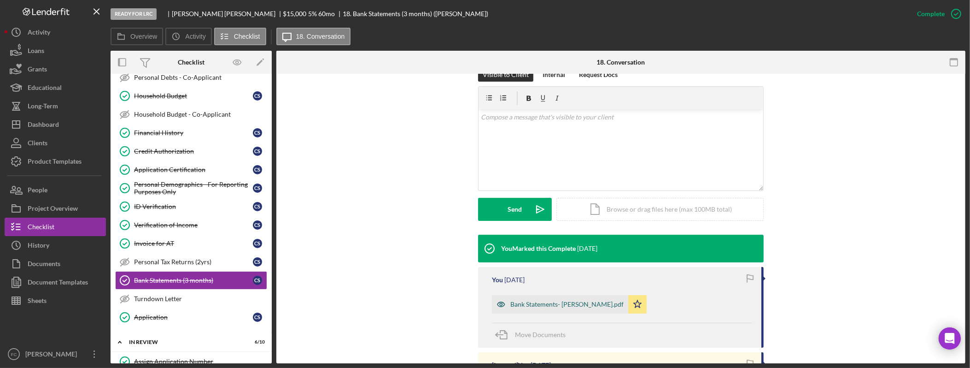
click at [560, 304] on div "Bank Statements- Smith.pdf" at bounding box center [567, 303] width 113 height 7
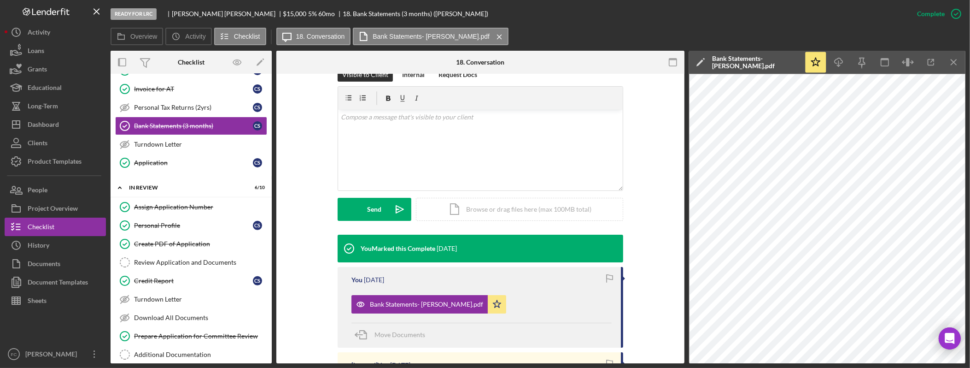
scroll to position [388, 0]
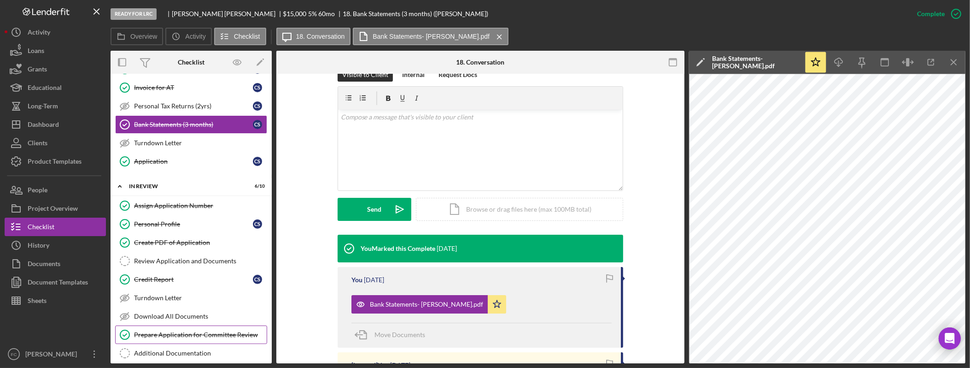
click at [181, 338] on div "Prepare Application for Committee Review" at bounding box center [200, 334] width 133 height 7
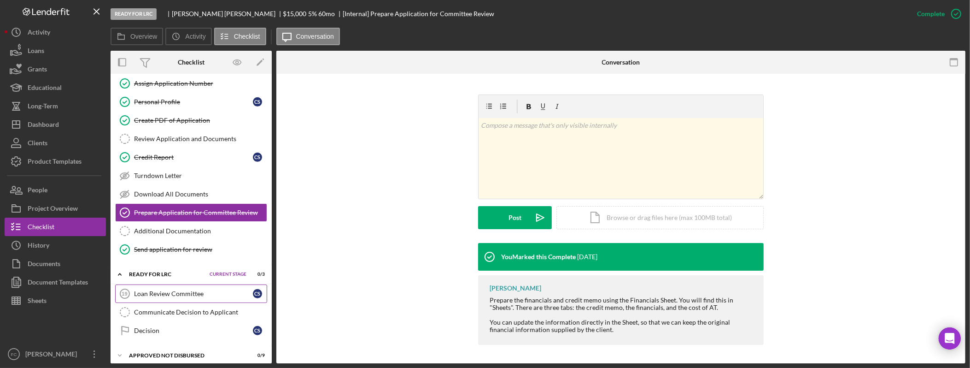
scroll to position [521, 0]
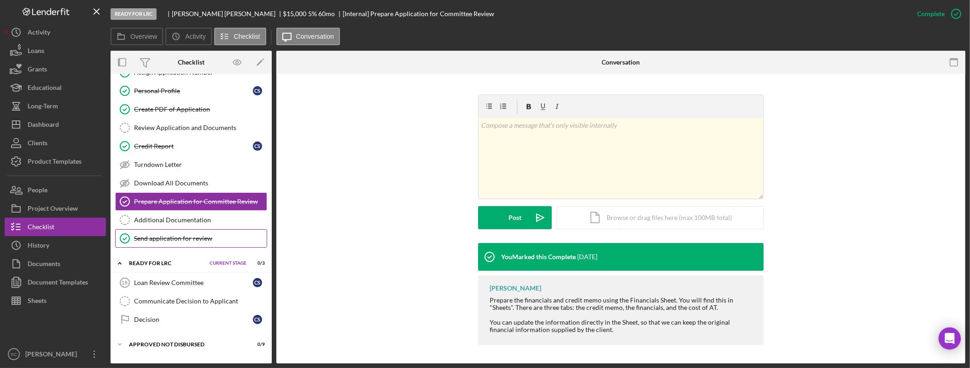
click at [174, 247] on link "Send application for review Send application for review" at bounding box center [191, 238] width 152 height 18
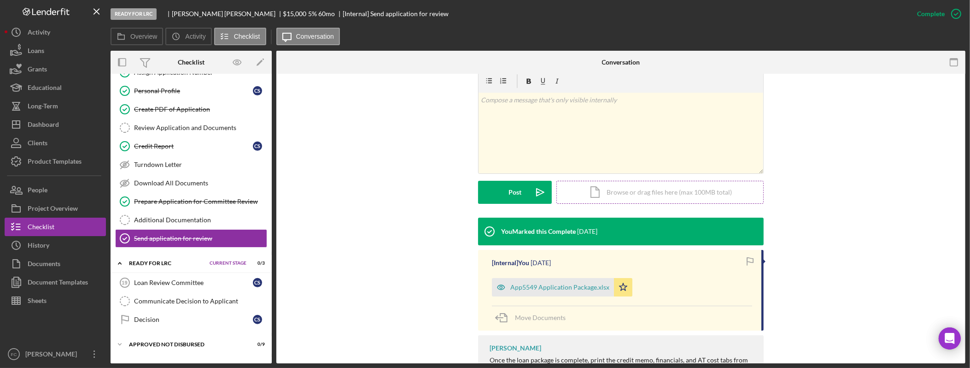
scroll to position [219, 0]
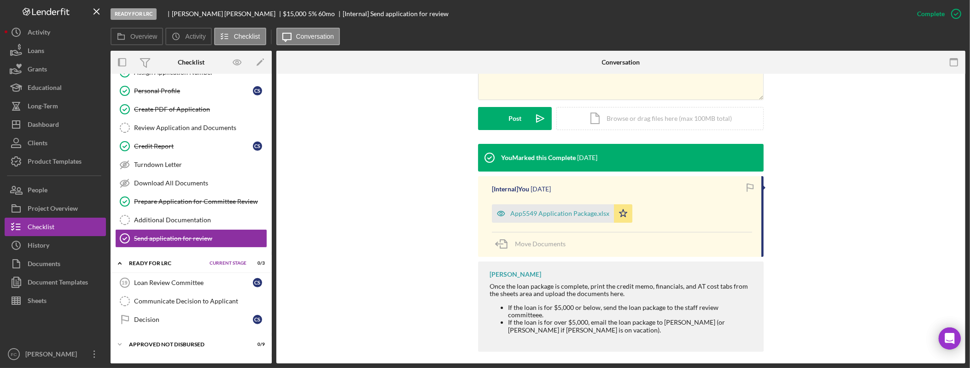
click at [586, 215] on div "App5549 Application Package.xlsx" at bounding box center [560, 213] width 99 height 7
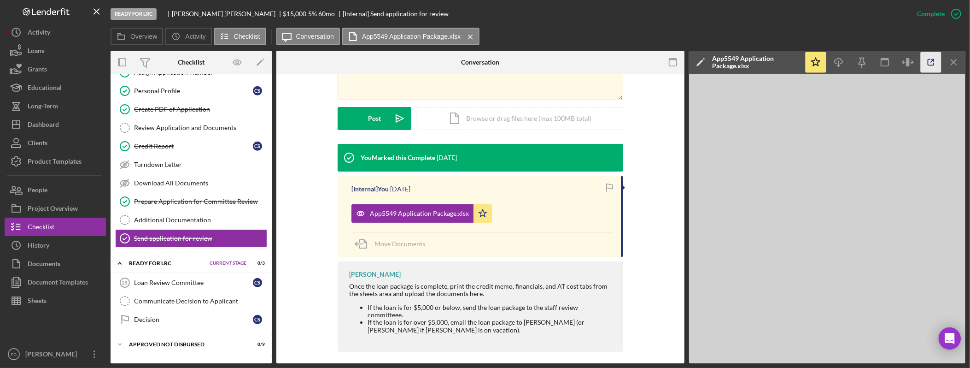
click at [936, 65] on icon "button" at bounding box center [931, 62] width 21 height 21
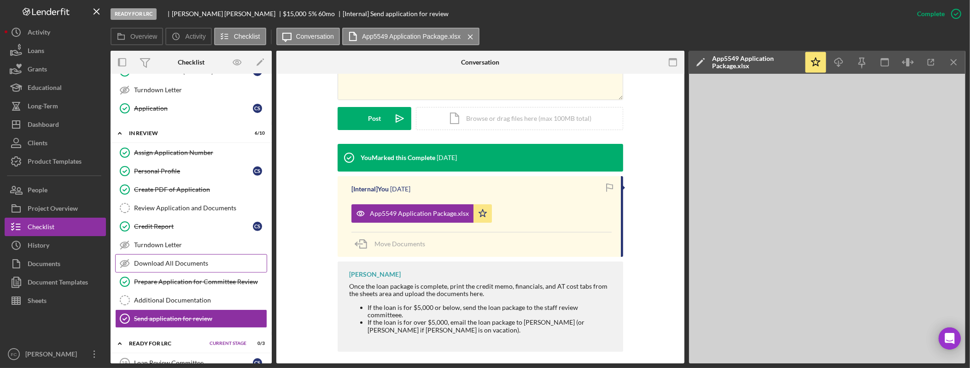
scroll to position [349, 0]
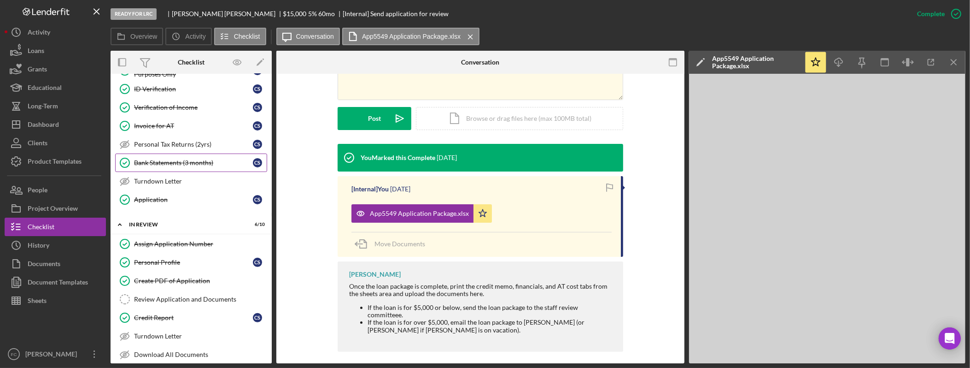
click at [203, 166] on div "Bank Statements (3 months)" at bounding box center [193, 162] width 119 height 7
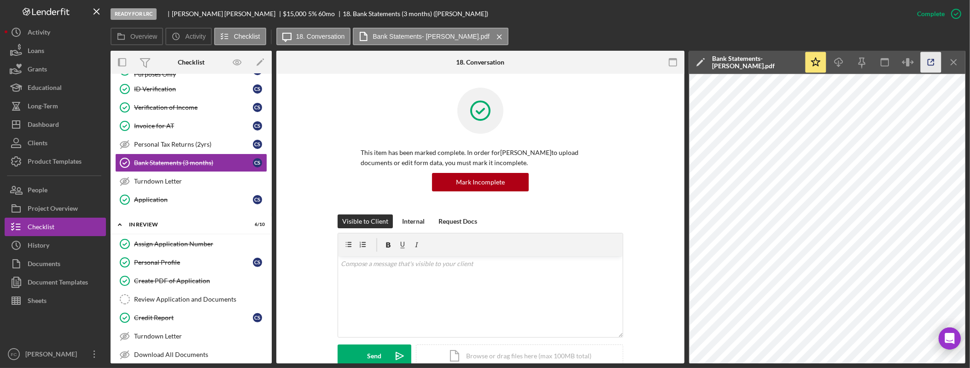
click at [932, 64] on icon "button" at bounding box center [931, 62] width 21 height 21
